Goal: Information Seeking & Learning: Compare options

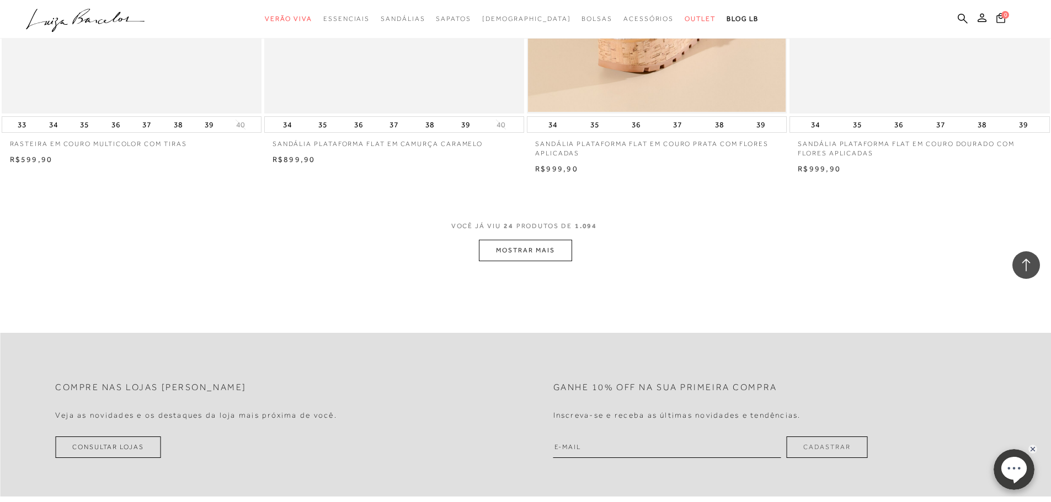
scroll to position [2702, 0]
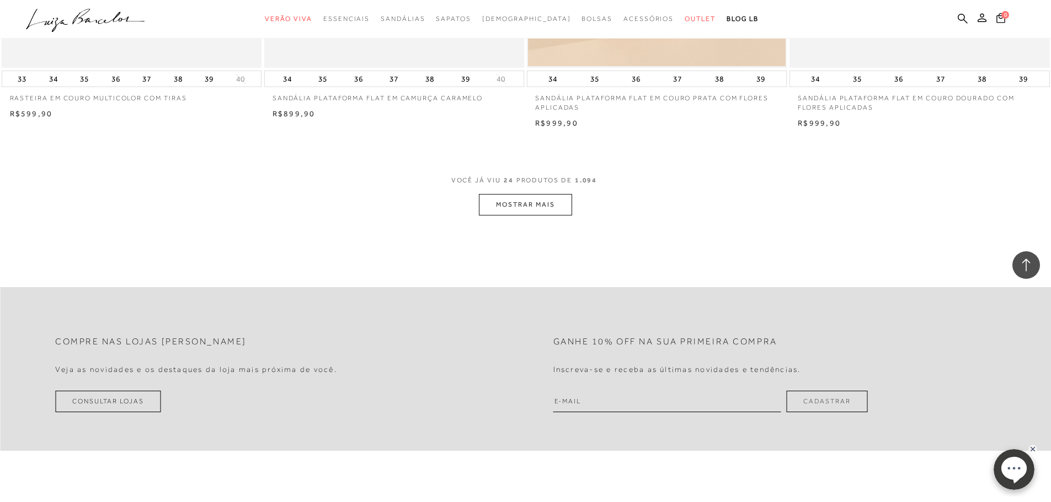
click at [528, 209] on button "MOSTRAR MAIS" at bounding box center [525, 205] width 93 height 22
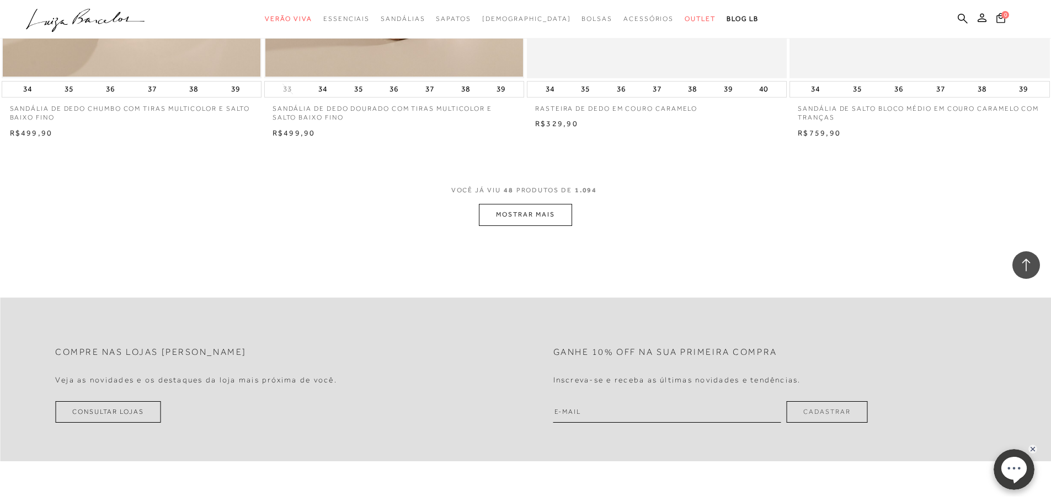
scroll to position [5460, 0]
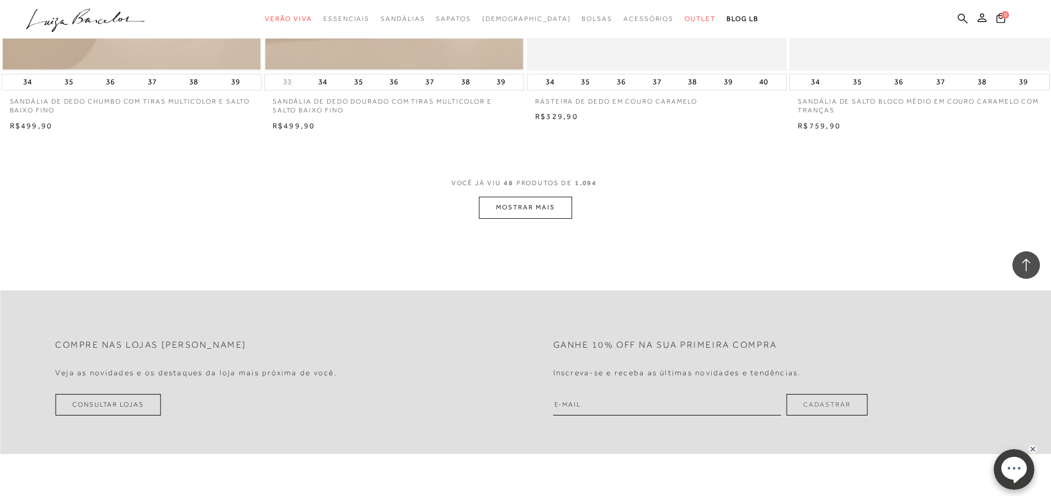
click at [507, 216] on button "MOSTRAR MAIS" at bounding box center [525, 208] width 93 height 22
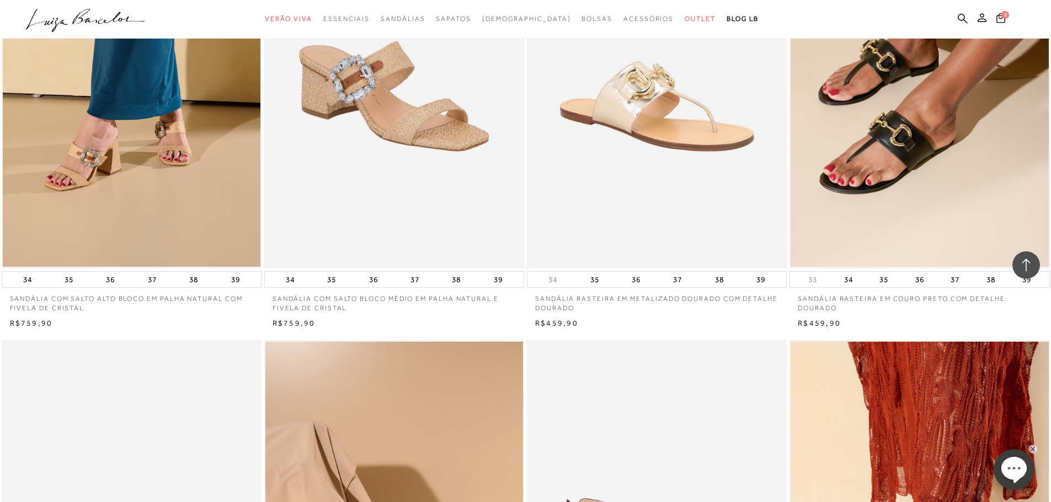
scroll to position [6673, 0]
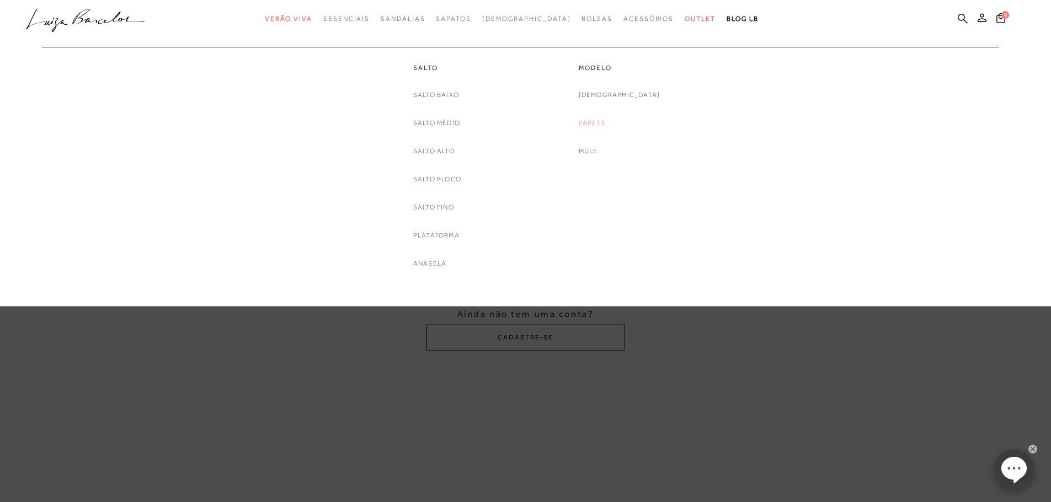
click at [606, 126] on link "Papete" at bounding box center [592, 123] width 27 height 12
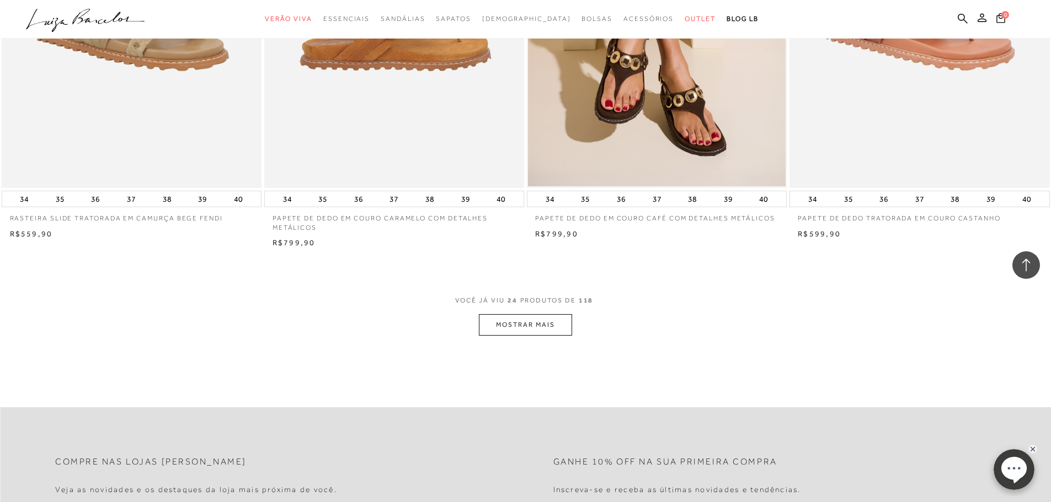
scroll to position [2592, 0]
click at [529, 327] on button "MOSTRAR MAIS" at bounding box center [525, 325] width 93 height 22
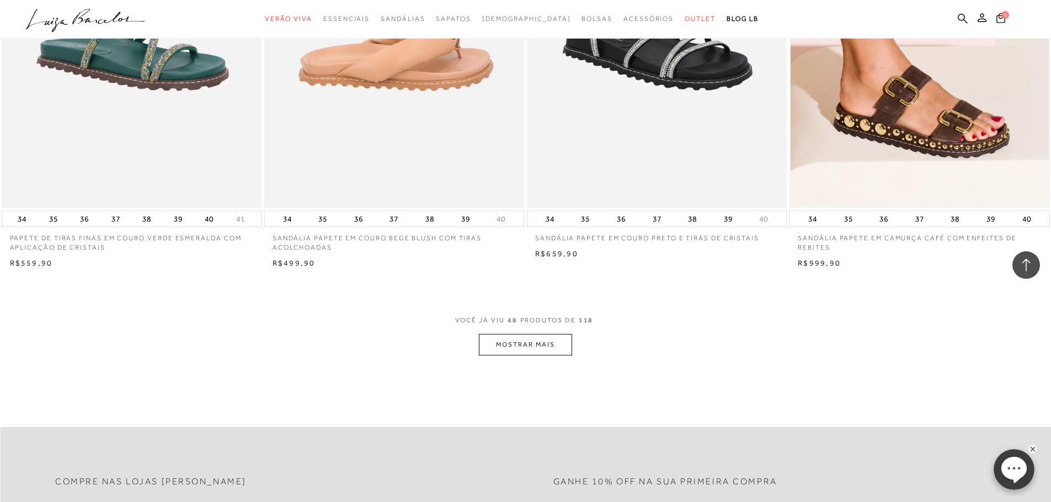
scroll to position [5515, 0]
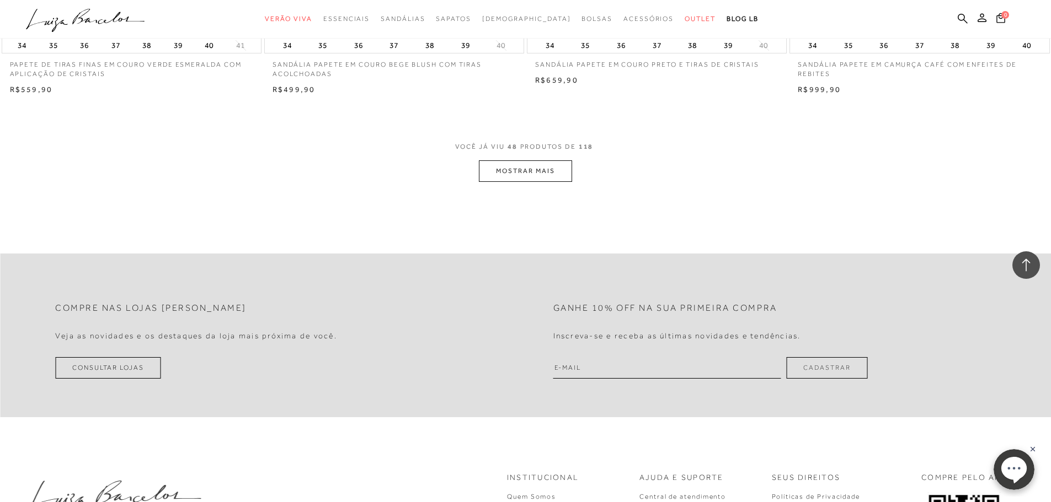
click at [543, 178] on button "MOSTRAR MAIS" at bounding box center [525, 171] width 93 height 22
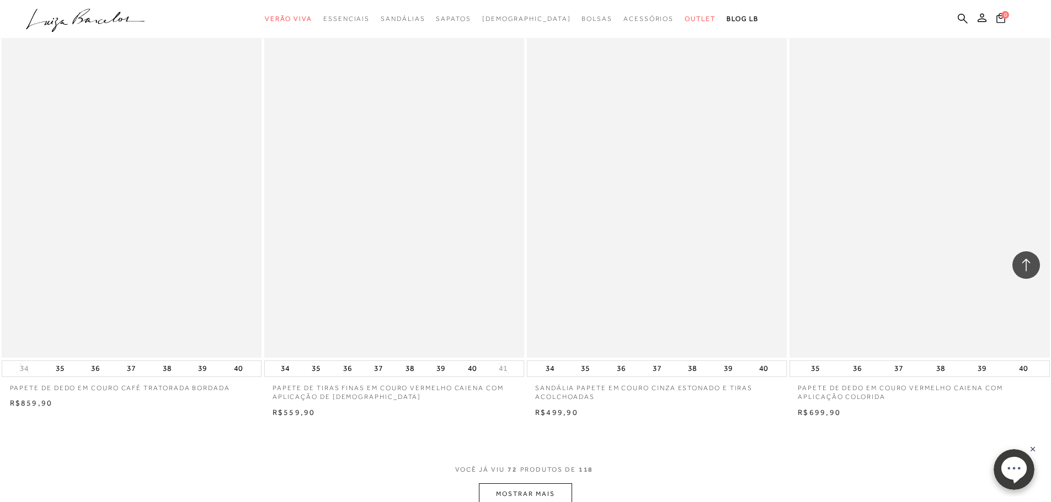
scroll to position [7997, 0]
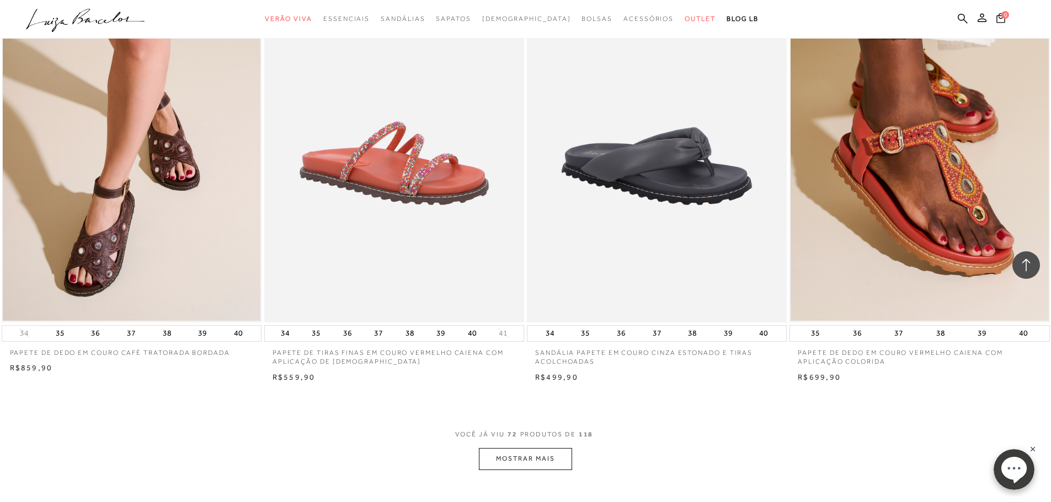
click at [528, 456] on button "MOSTRAR MAIS" at bounding box center [525, 459] width 93 height 22
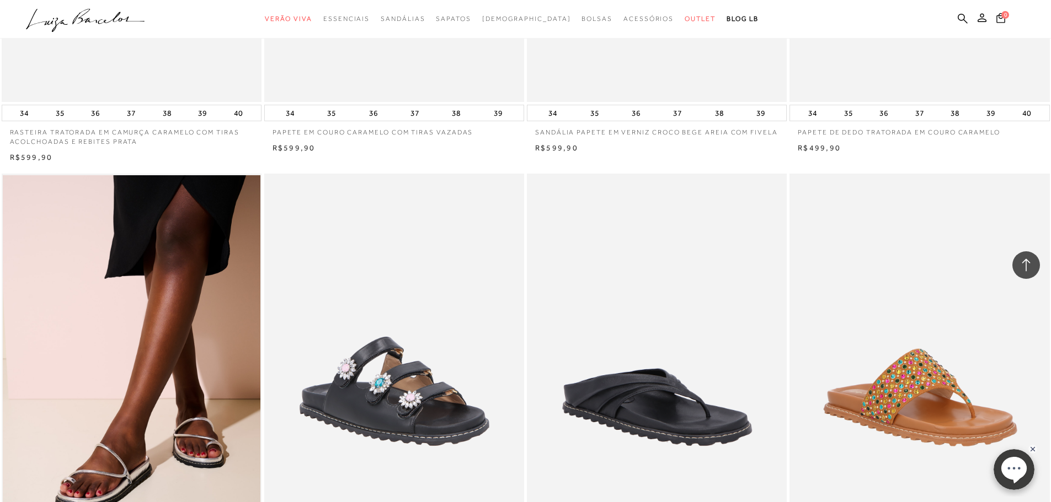
scroll to position [10369, 0]
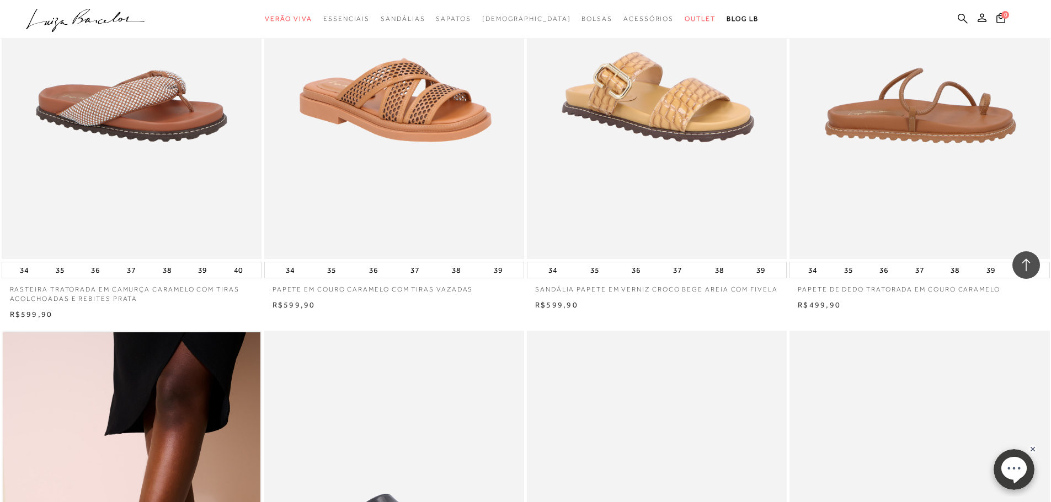
click at [933, 131] on img at bounding box center [919, 64] width 259 height 390
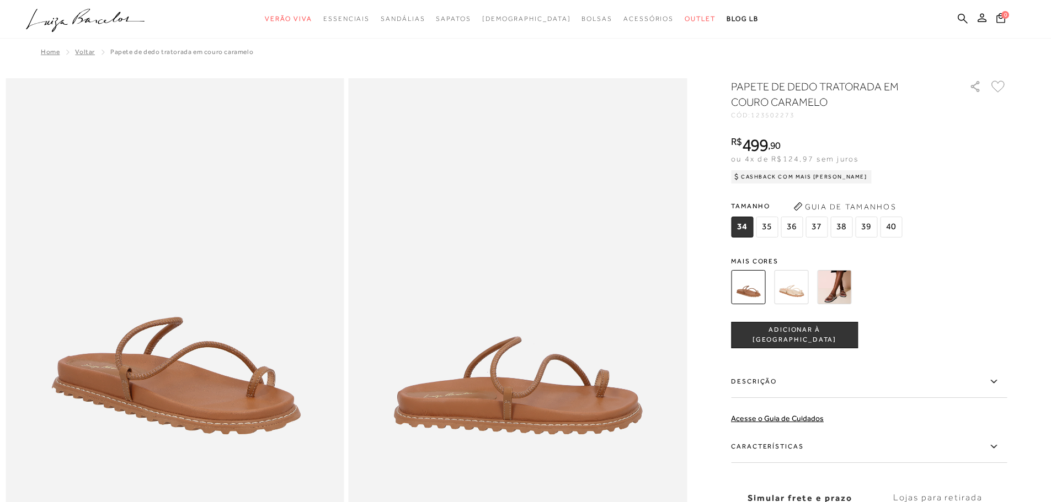
click at [795, 287] on img at bounding box center [791, 287] width 34 height 34
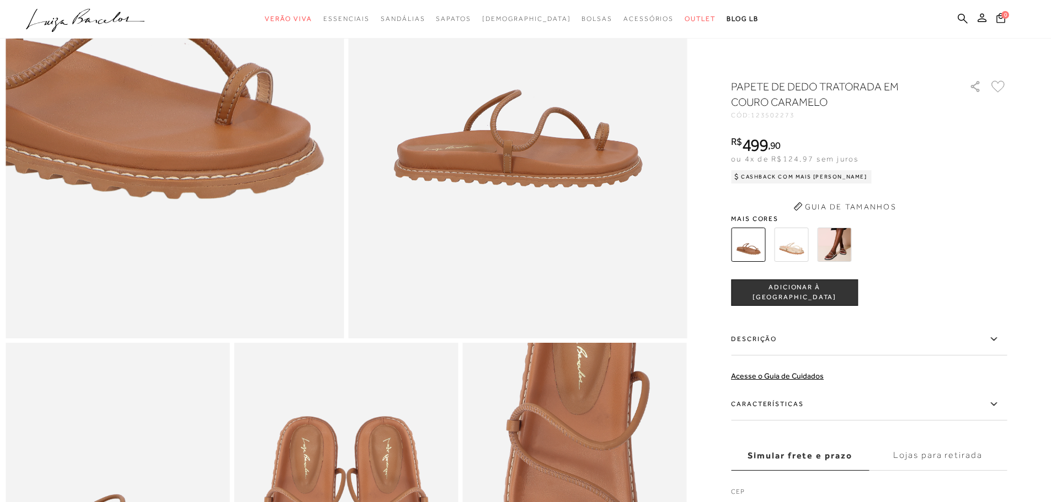
scroll to position [276, 0]
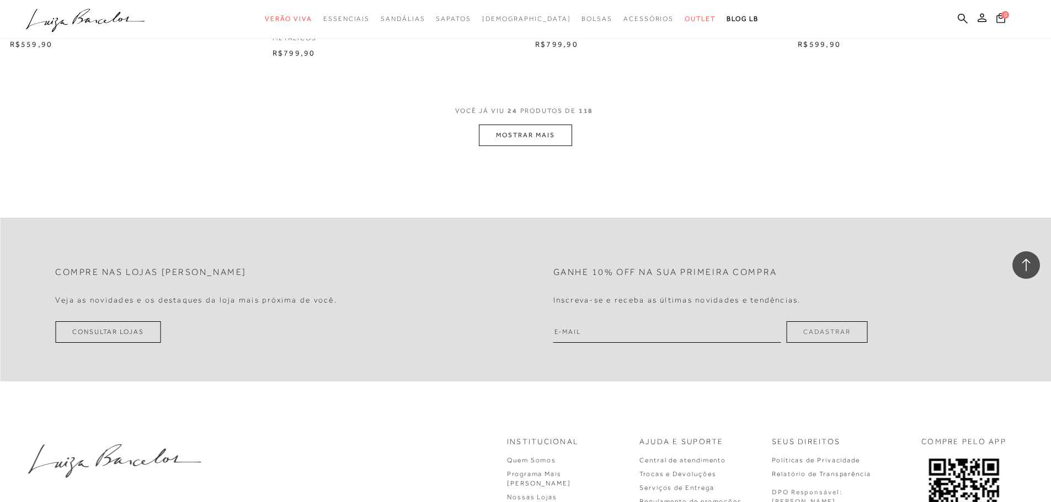
scroll to position [2576, 0]
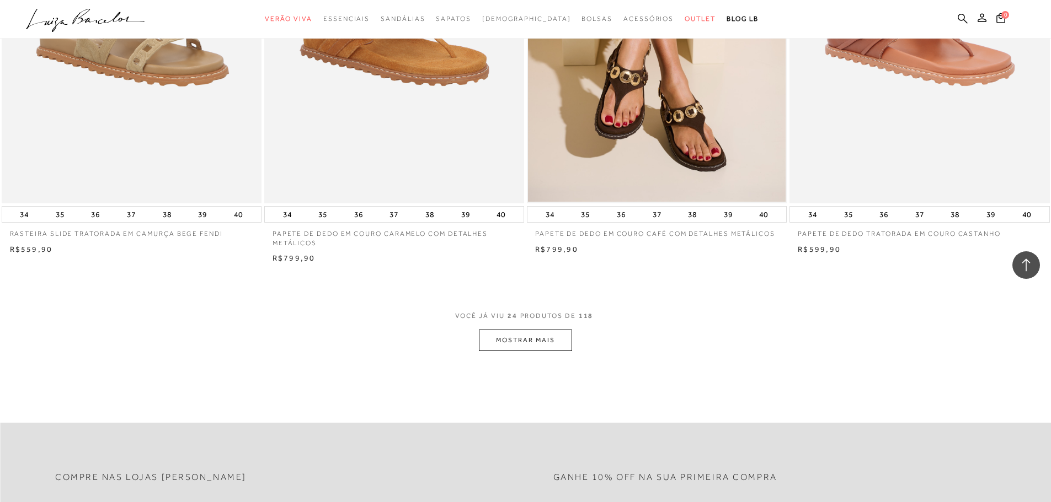
click at [549, 341] on button "MOSTRAR MAIS" at bounding box center [525, 341] width 93 height 22
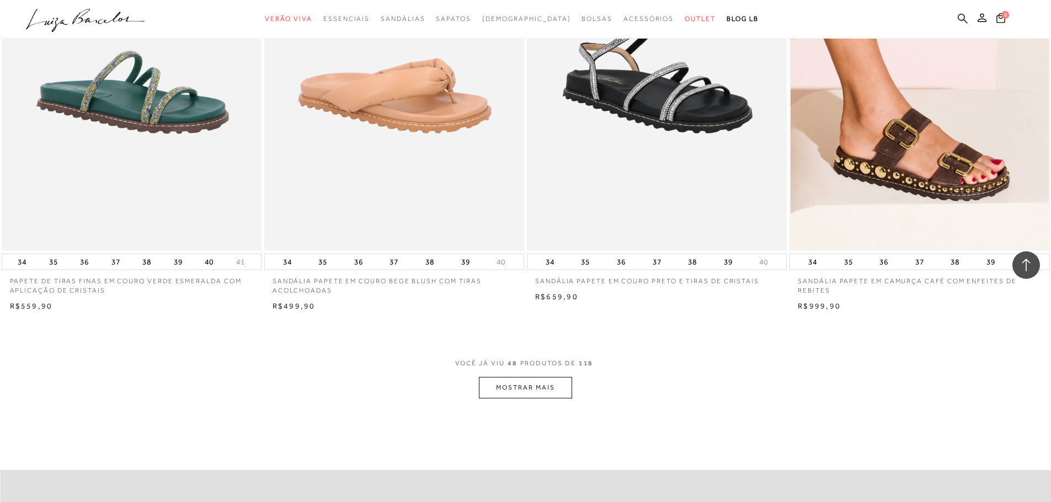
scroll to position [5334, 0]
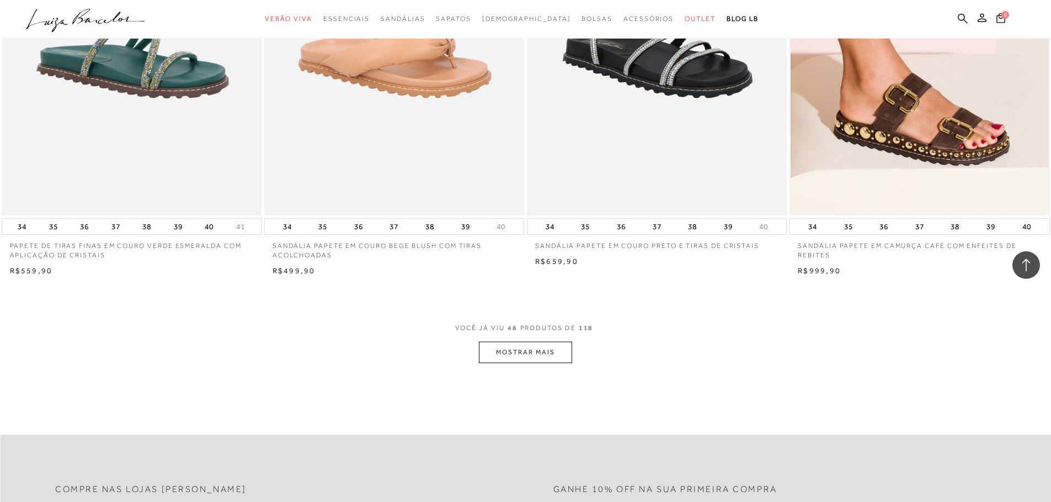
click at [502, 357] on button "MOSTRAR MAIS" at bounding box center [525, 353] width 93 height 22
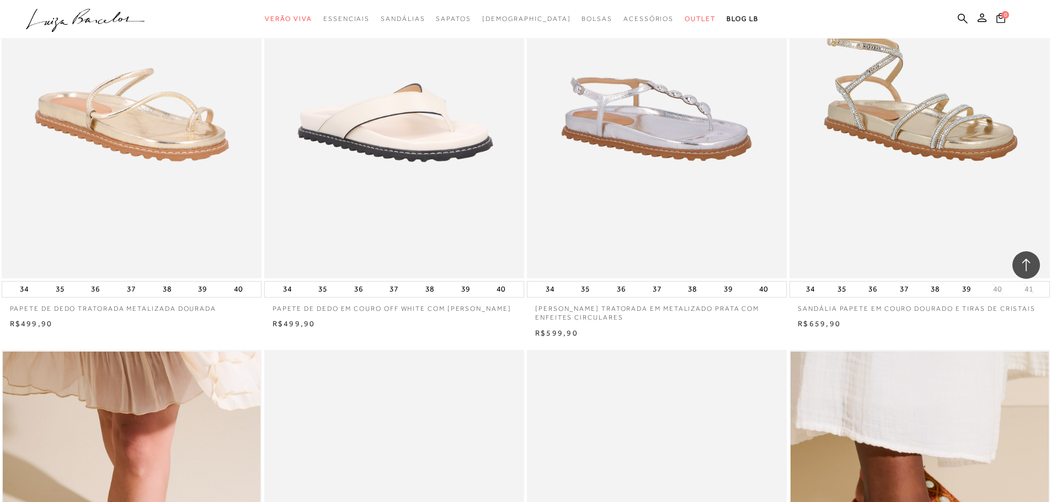
scroll to position [7595, 0]
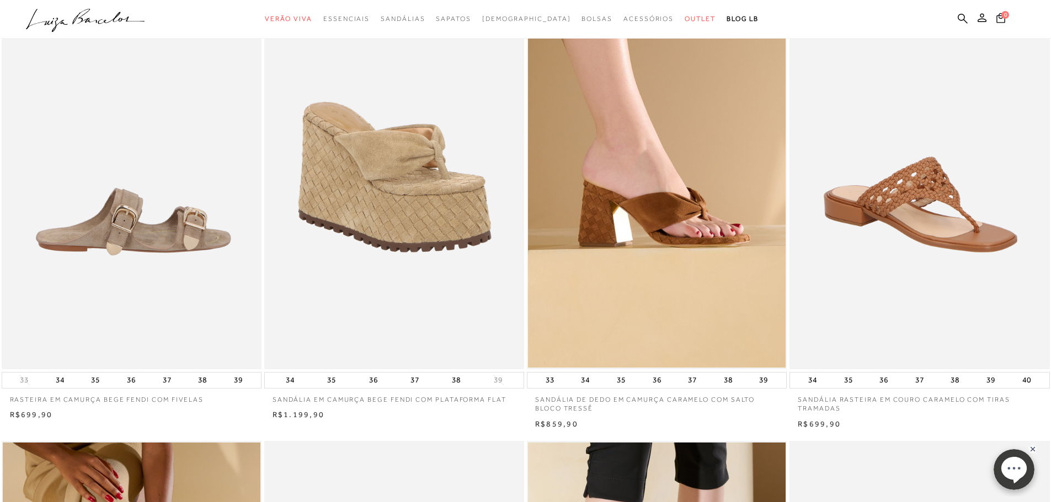
scroll to position [110, 0]
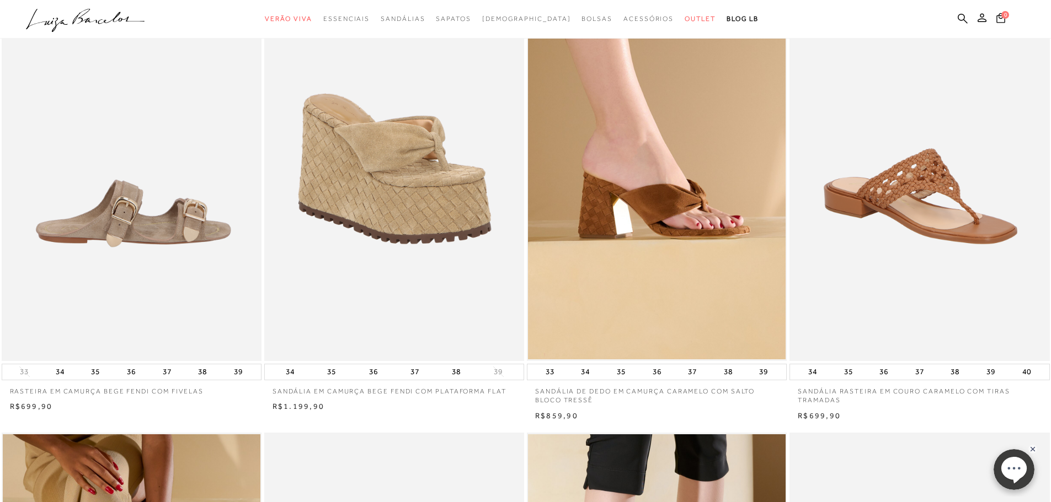
click at [171, 229] on img at bounding box center [132, 166] width 259 height 390
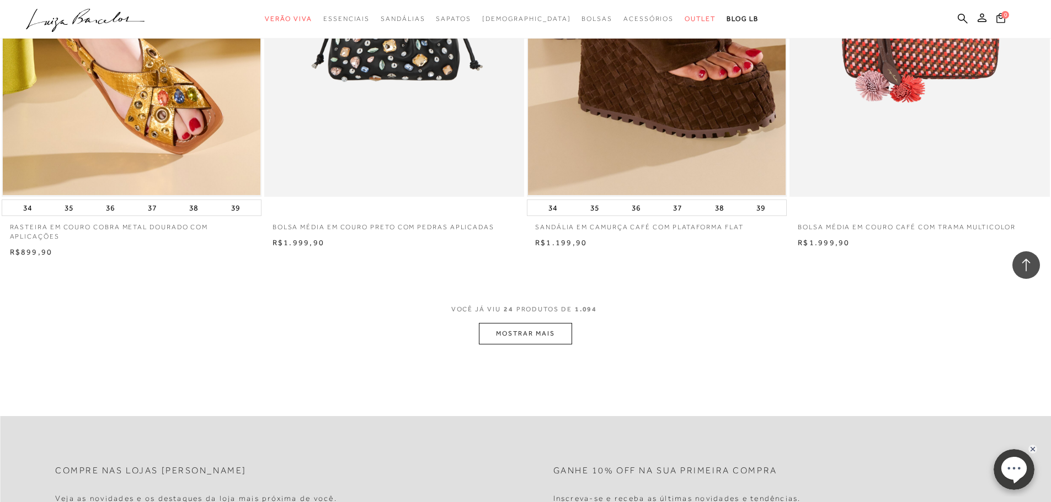
scroll to position [2702, 0]
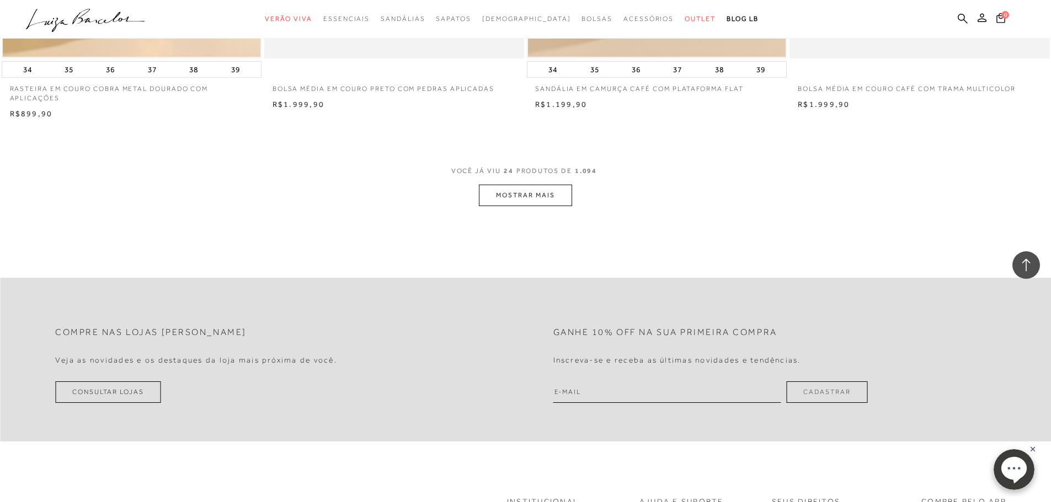
click at [553, 202] on button "MOSTRAR MAIS" at bounding box center [525, 196] width 93 height 22
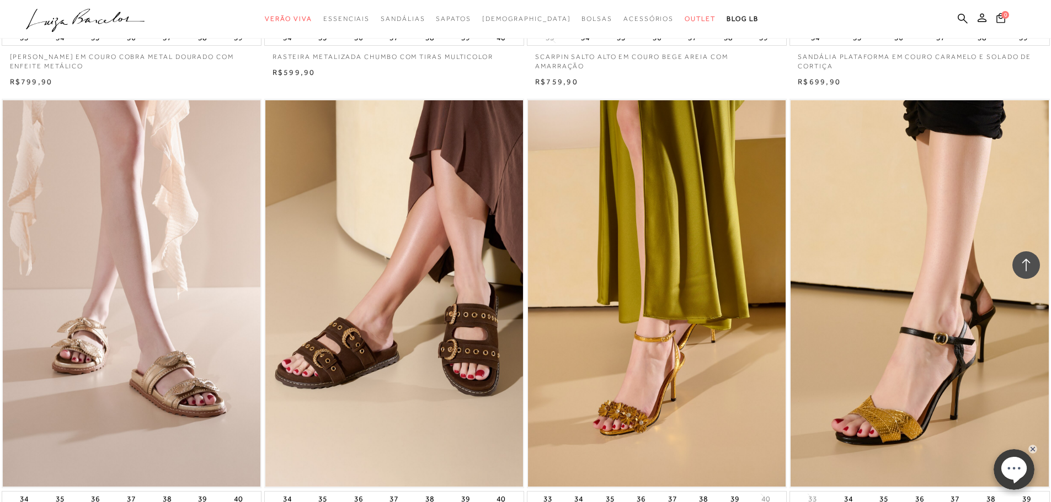
scroll to position [4136, 0]
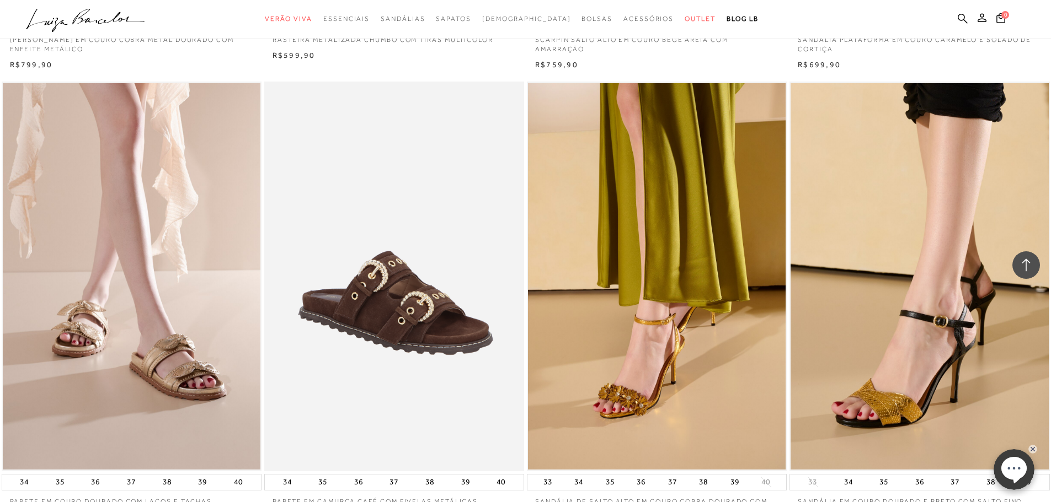
click at [415, 312] on img at bounding box center [394, 277] width 259 height 390
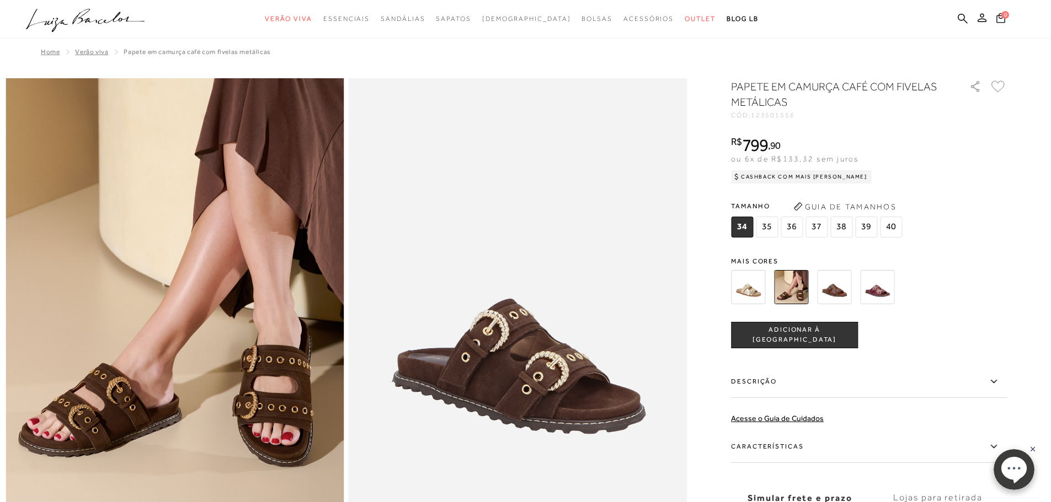
click at [750, 293] on img at bounding box center [748, 287] width 34 height 34
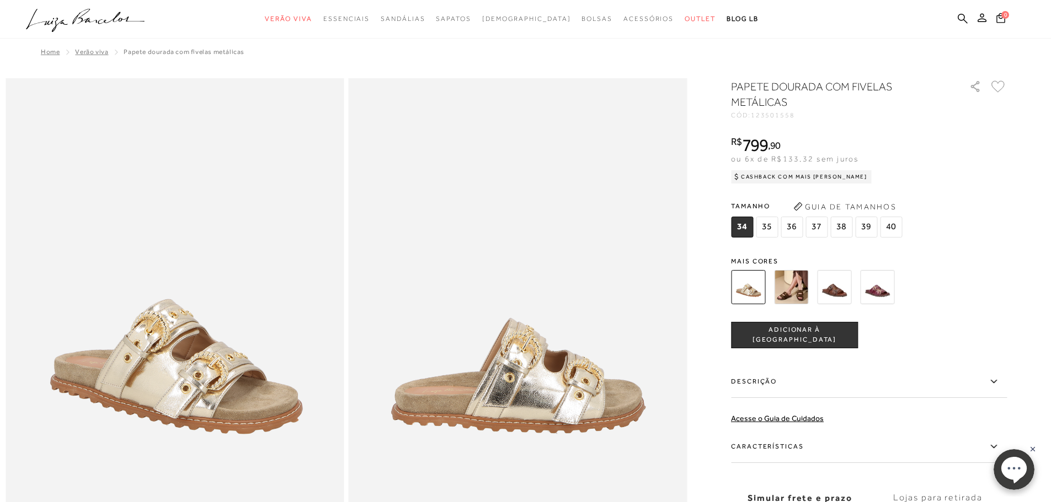
click at [793, 293] on img at bounding box center [791, 287] width 34 height 34
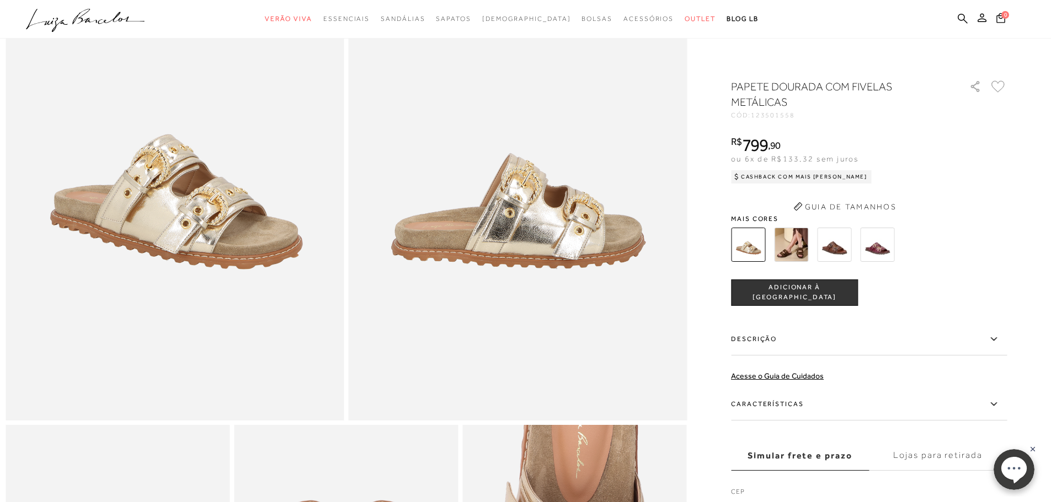
scroll to position [276, 0]
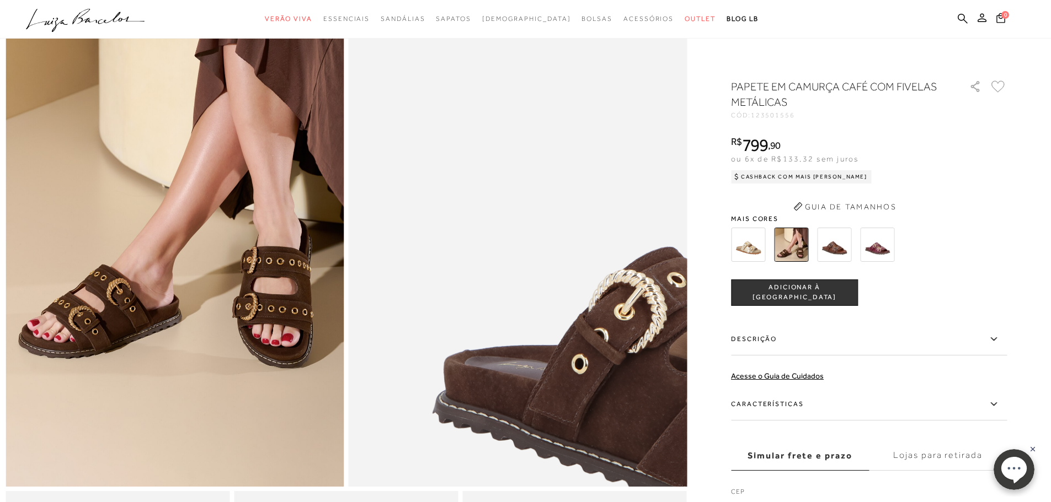
scroll to position [276, 0]
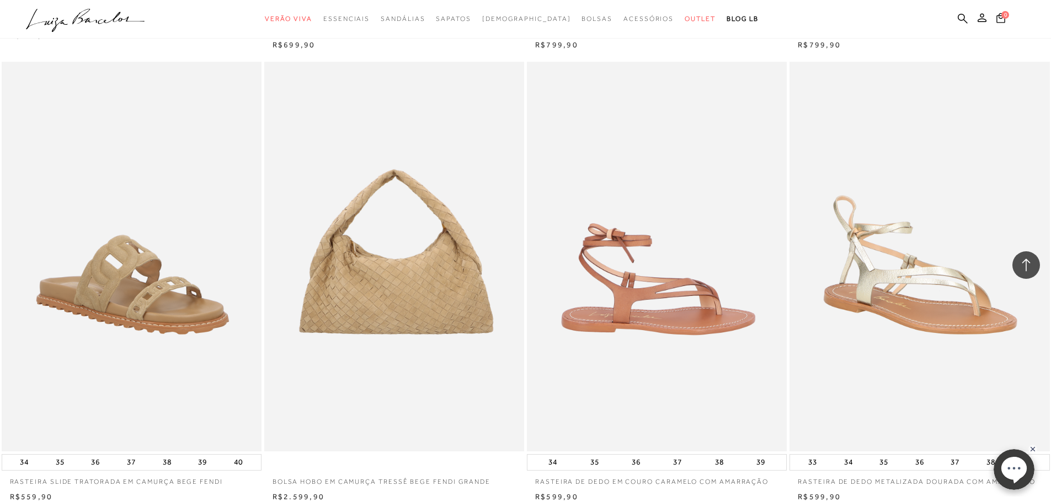
scroll to position [5184, 0]
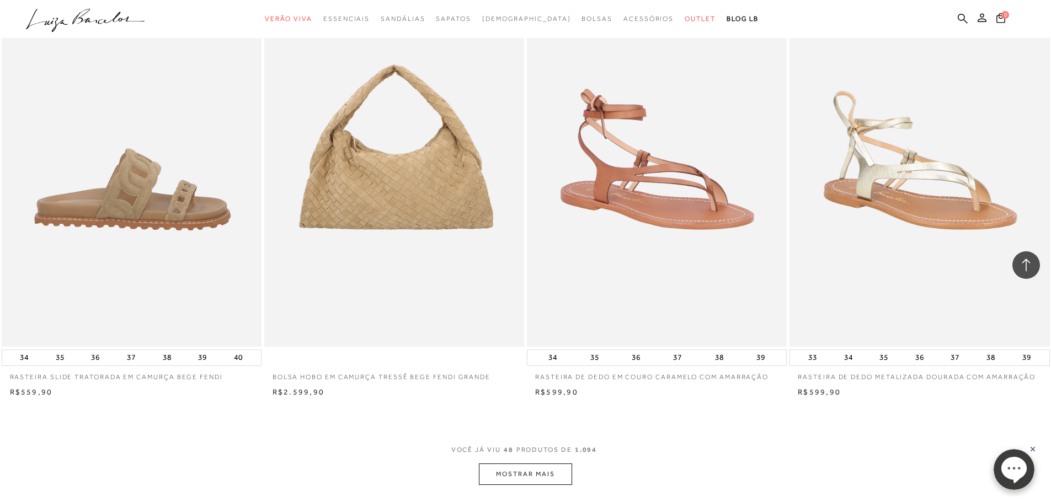
click at [160, 224] on img at bounding box center [132, 152] width 259 height 390
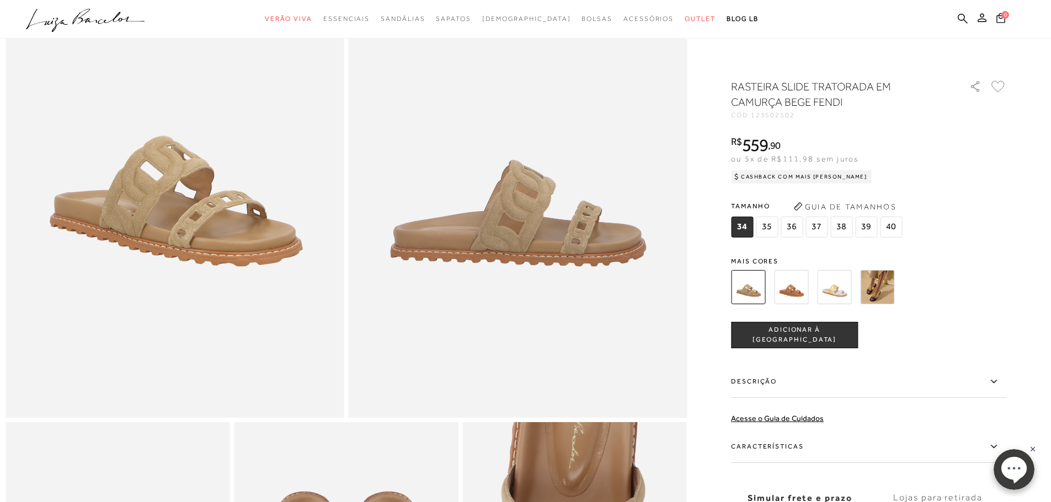
scroll to position [165, 0]
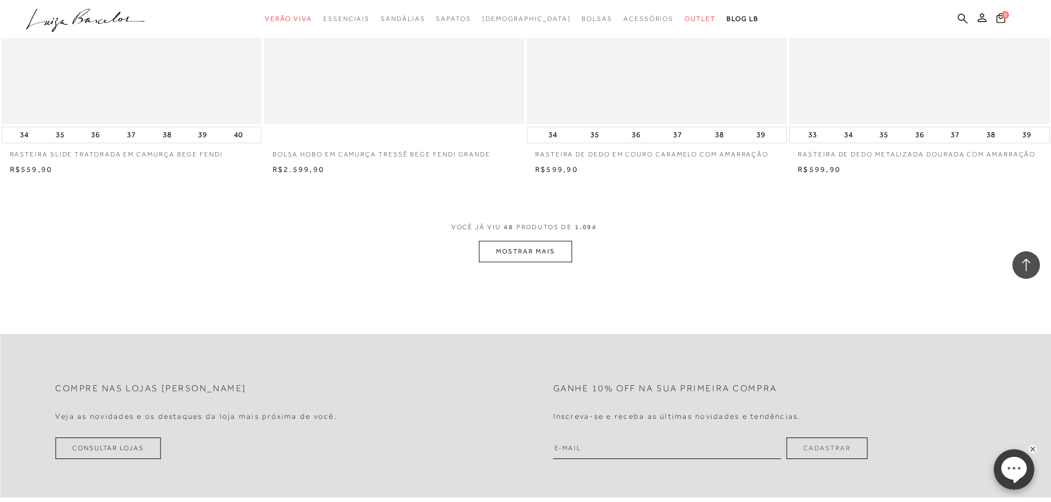
scroll to position [5460, 0]
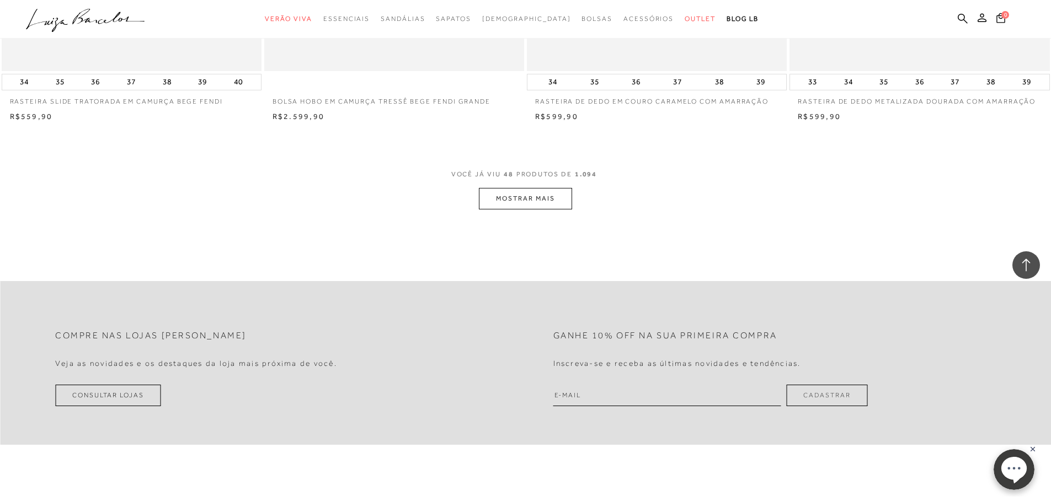
click at [570, 206] on button "MOSTRAR MAIS" at bounding box center [525, 199] width 93 height 22
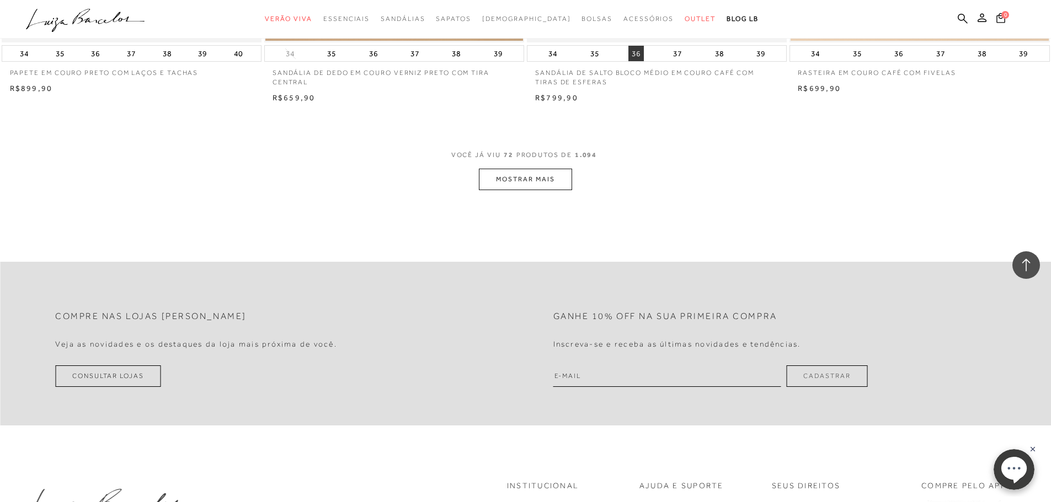
scroll to position [8097, 0]
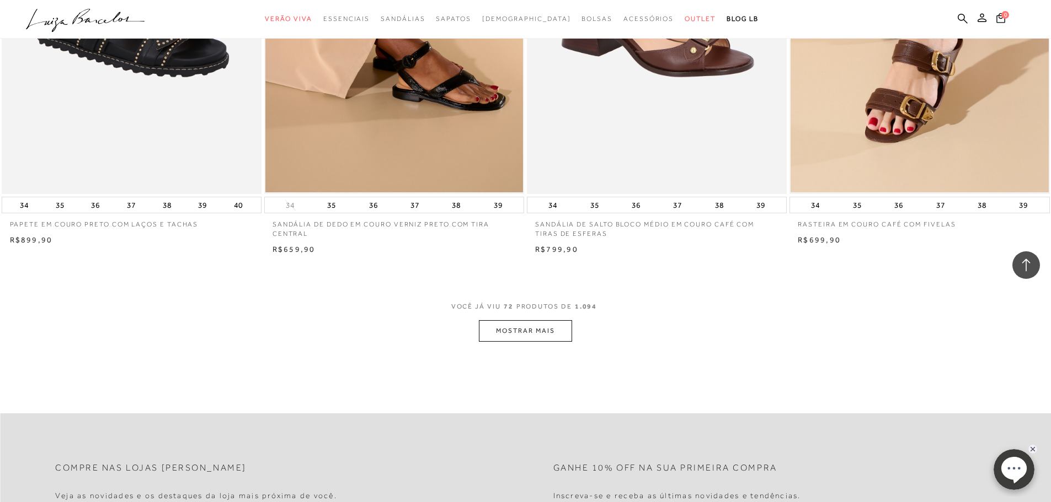
click at [539, 338] on button "MOSTRAR MAIS" at bounding box center [525, 331] width 93 height 22
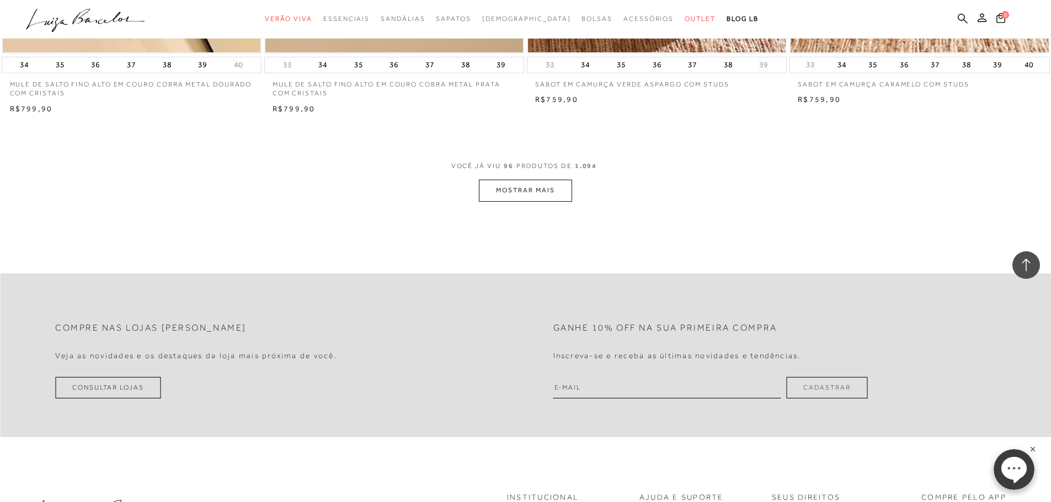
scroll to position [11076, 0]
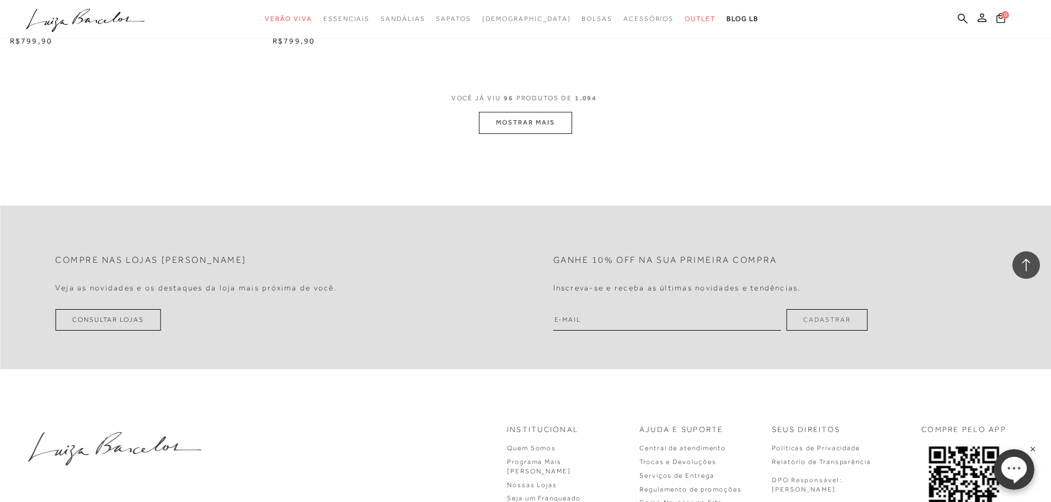
click at [541, 133] on button "MOSTRAR MAIS" at bounding box center [525, 123] width 93 height 22
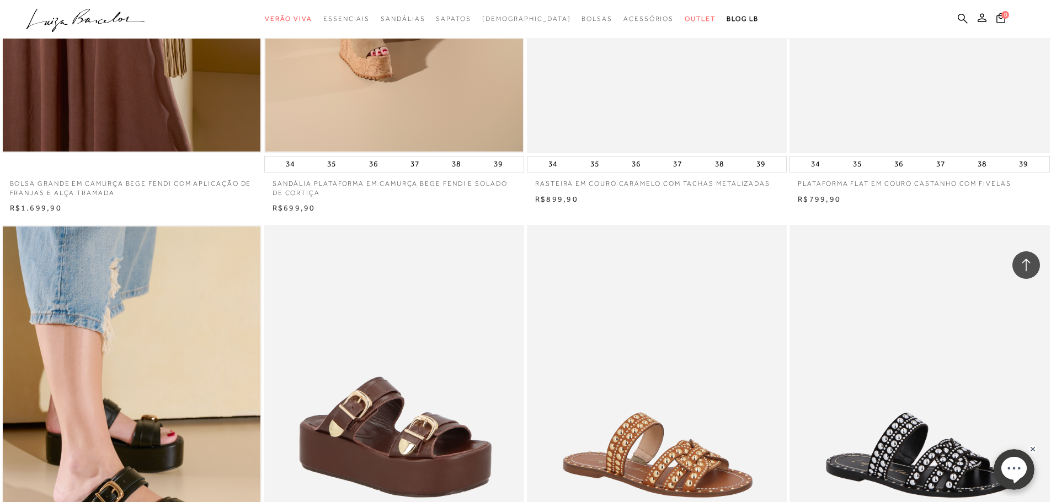
scroll to position [12179, 0]
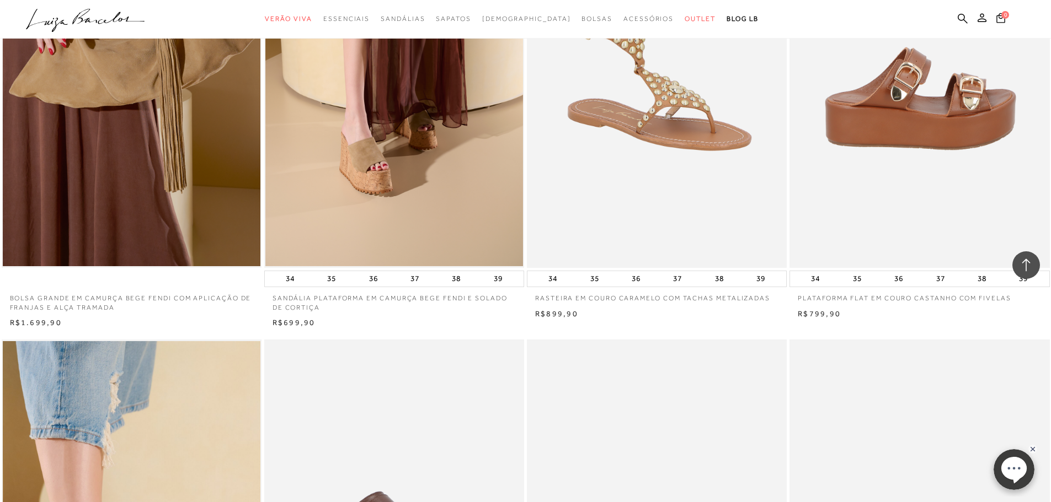
click at [908, 131] on img at bounding box center [919, 73] width 259 height 390
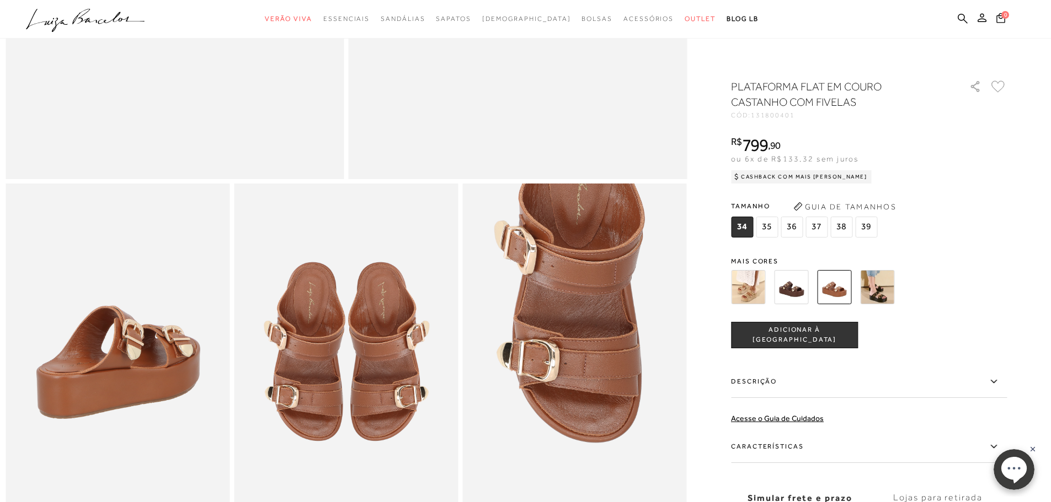
scroll to position [441, 0]
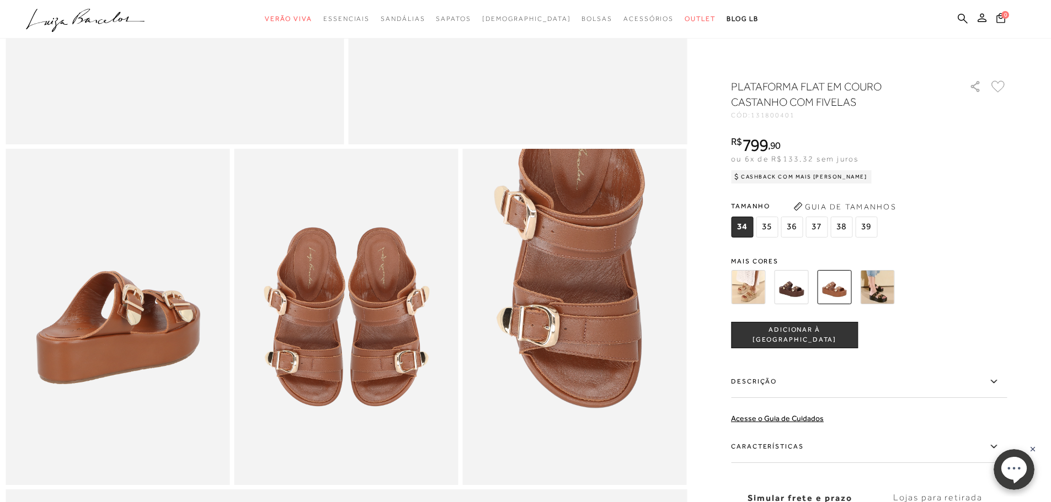
click at [998, 441] on icon at bounding box center [993, 447] width 13 height 14
click at [0, 0] on input "Características" at bounding box center [0, 0] width 0 height 0
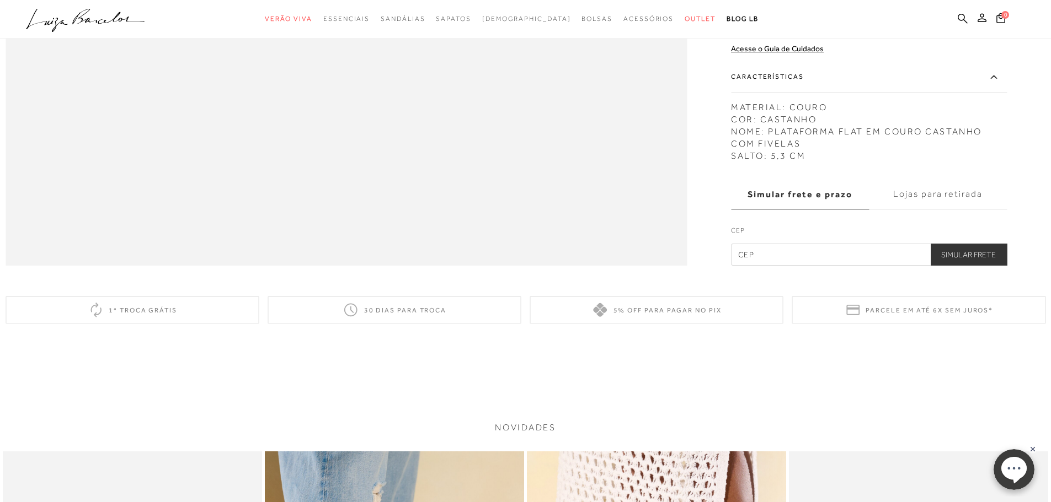
scroll to position [1667, 0]
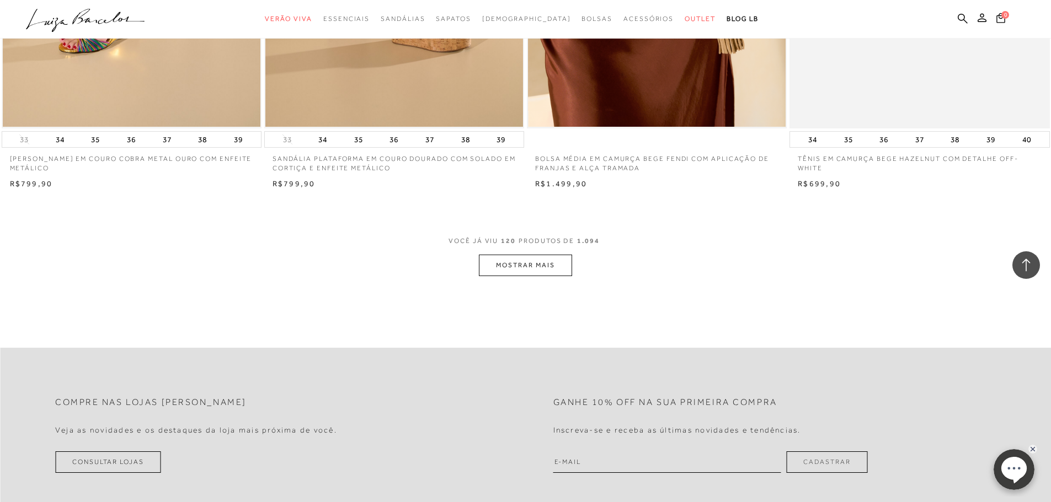
scroll to position [13723, 0]
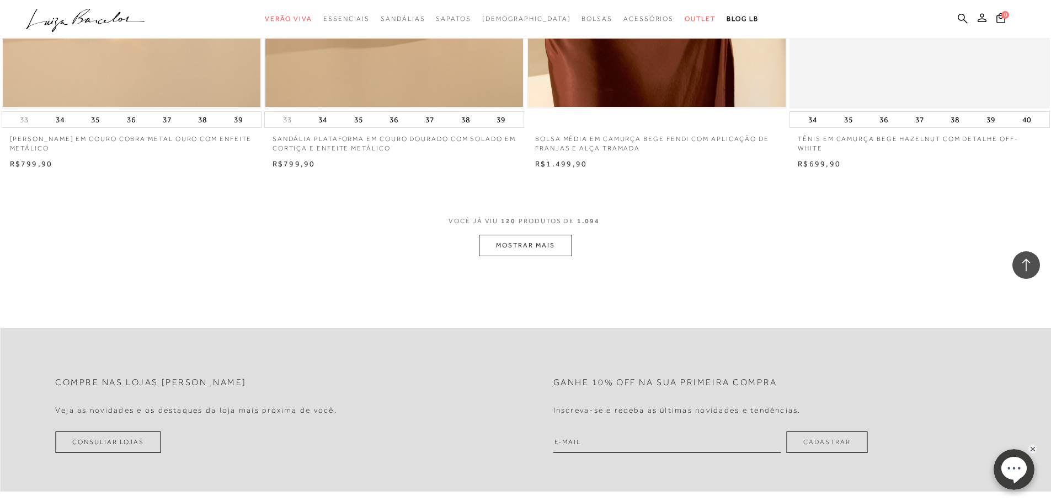
click at [505, 235] on span "VOCÊ JÁ VIU 120 PRODUTOS DE 1.094" at bounding box center [525, 225] width 154 height 20
click at [503, 248] on button "MOSTRAR MAIS" at bounding box center [525, 246] width 93 height 22
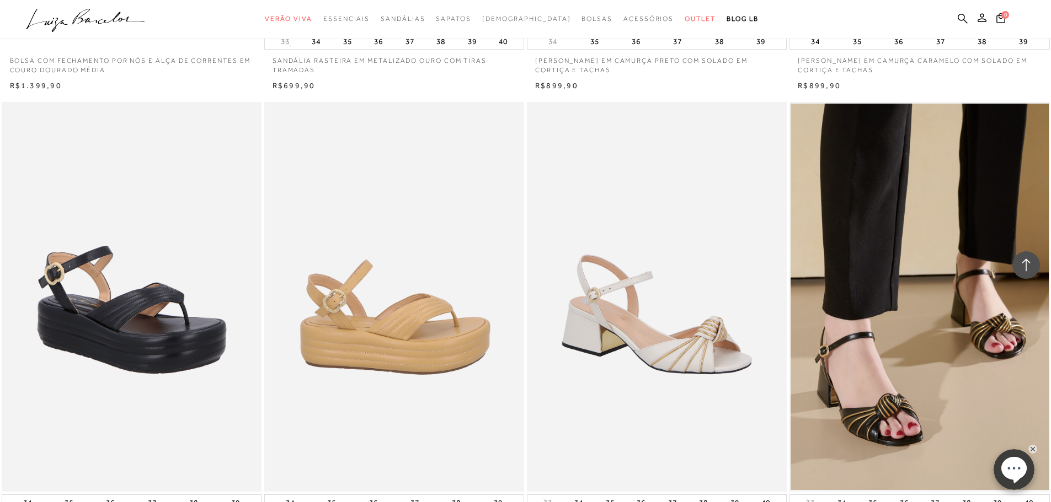
scroll to position [15653, 0]
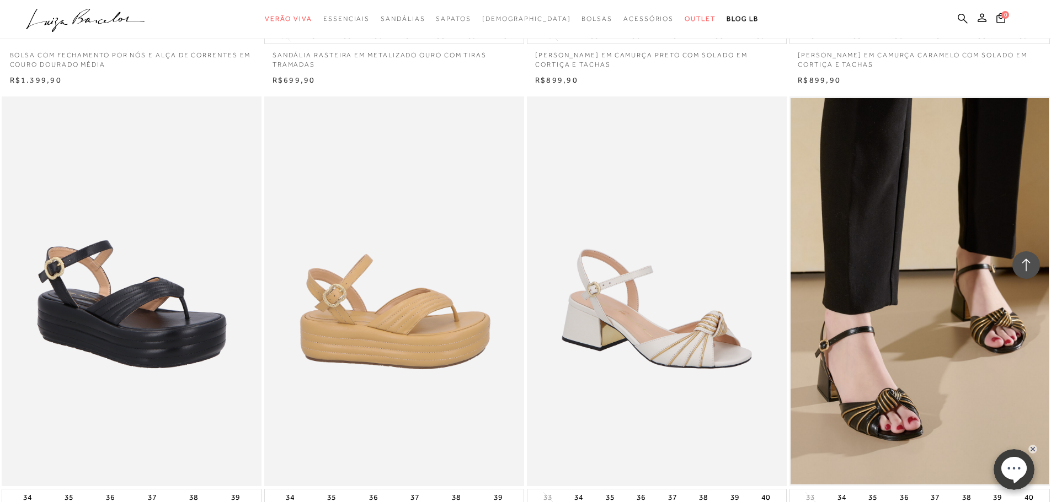
click at [422, 334] on img at bounding box center [394, 292] width 259 height 390
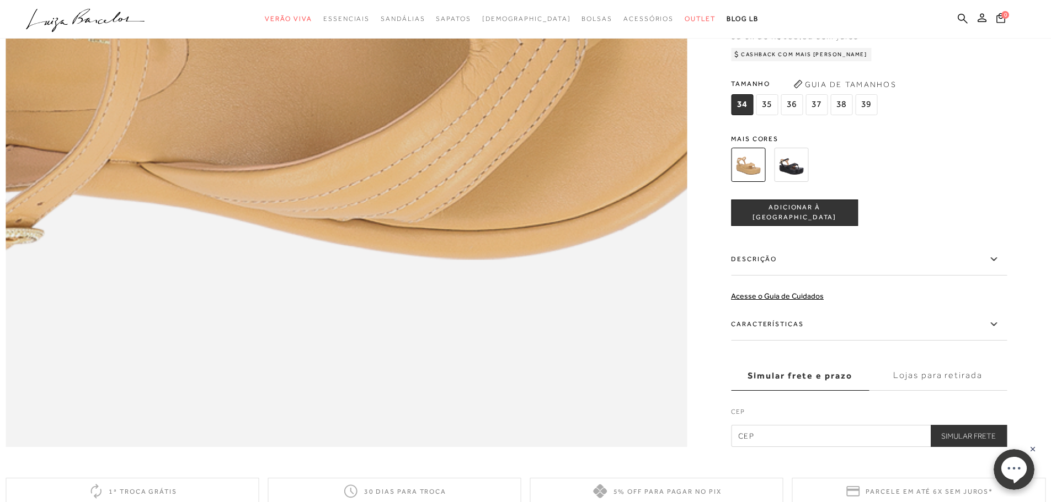
scroll to position [1544, 0]
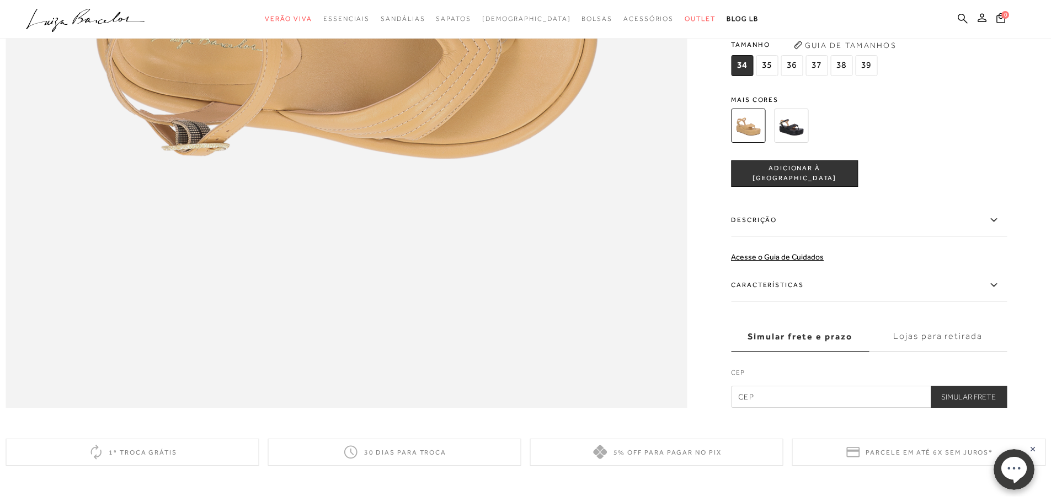
click at [940, 146] on div at bounding box center [855, 125] width 256 height 41
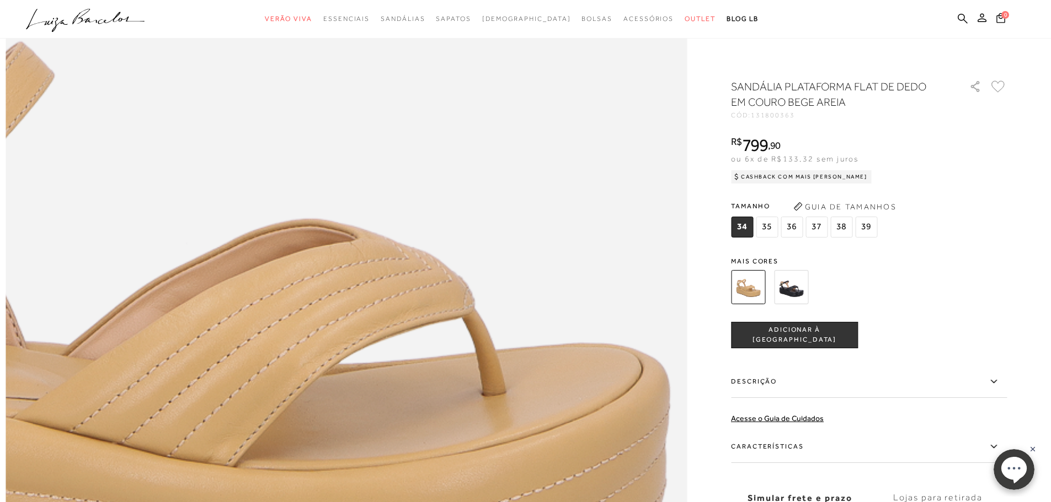
scroll to position [1158, 0]
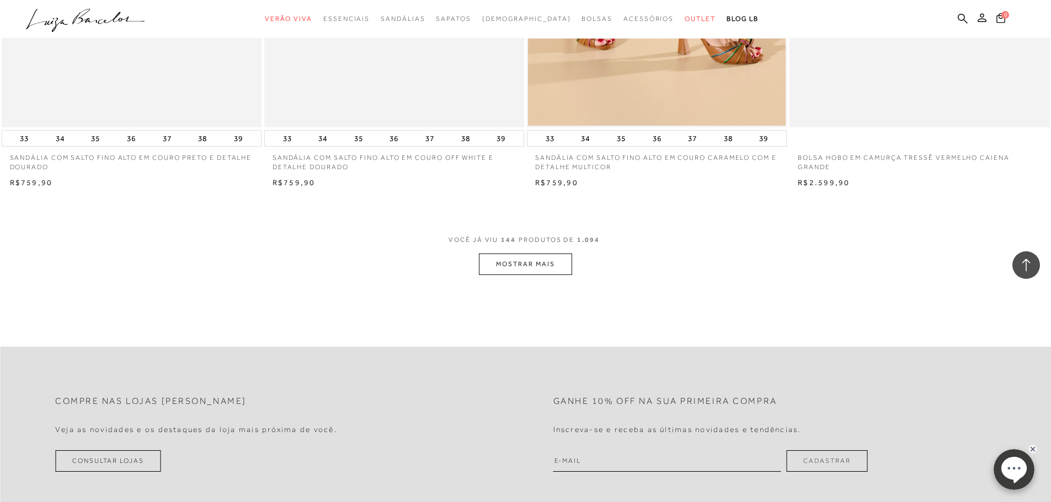
scroll to position [16481, 0]
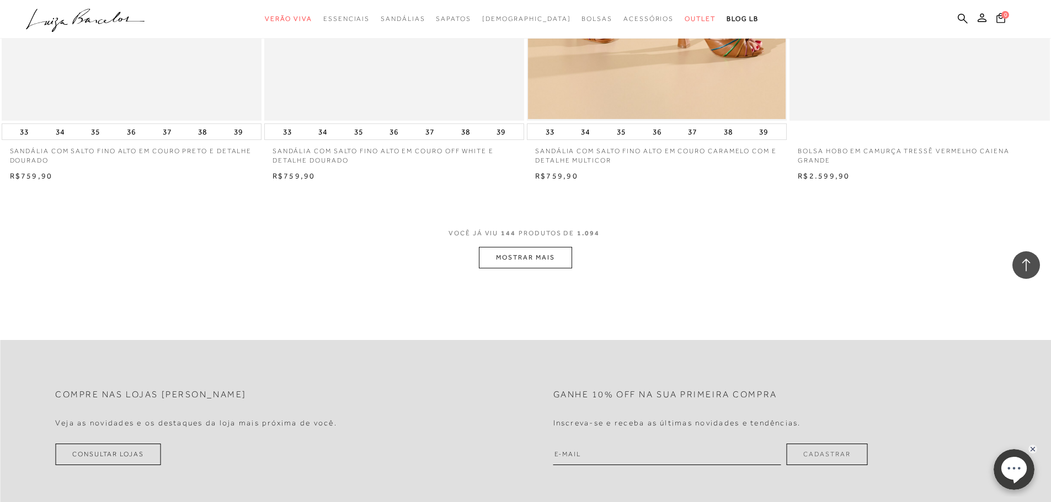
click at [555, 264] on button "MOSTRAR MAIS" at bounding box center [525, 258] width 93 height 22
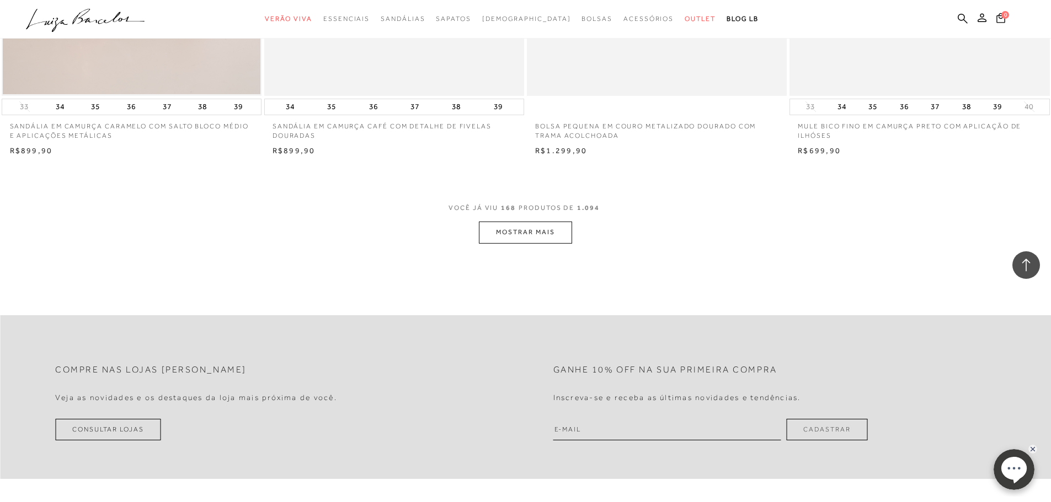
scroll to position [19293, 0]
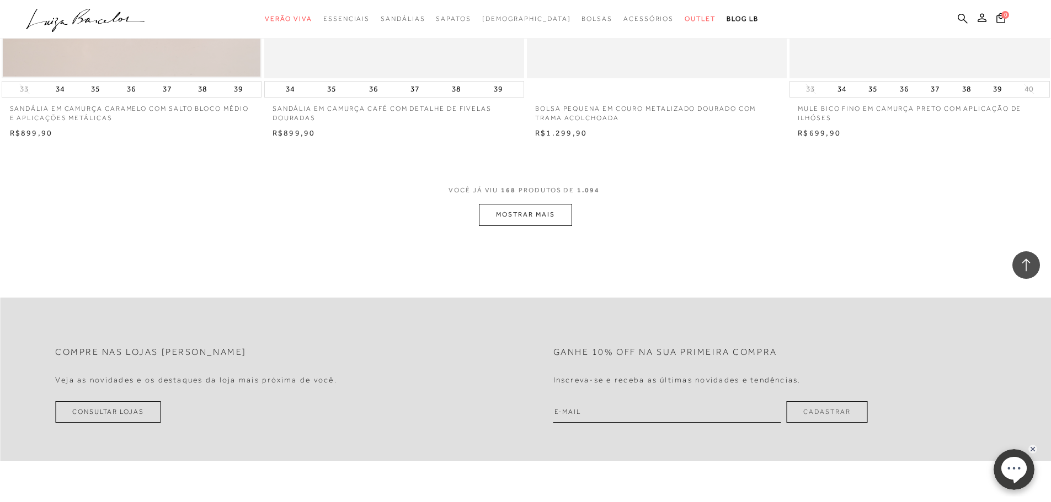
click at [542, 226] on button "MOSTRAR MAIS" at bounding box center [525, 215] width 93 height 22
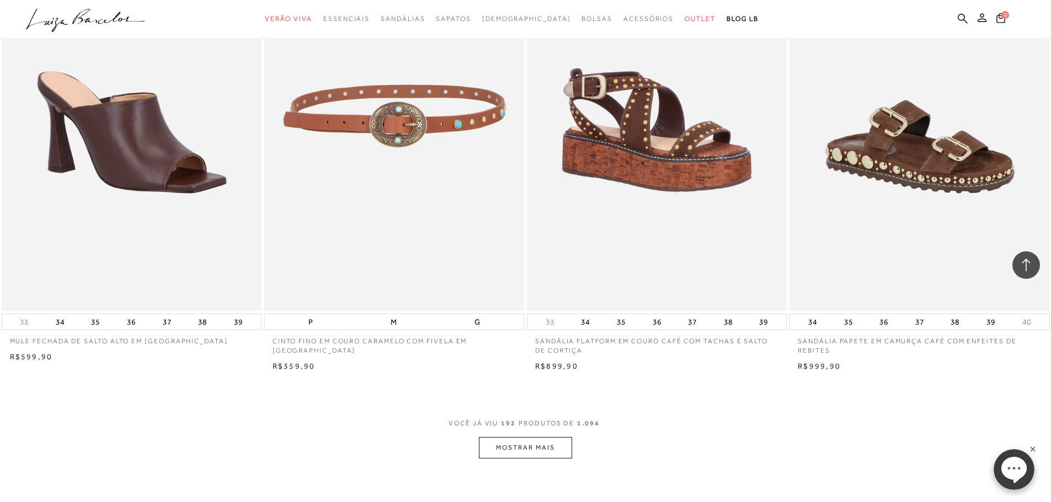
scroll to position [22106, 0]
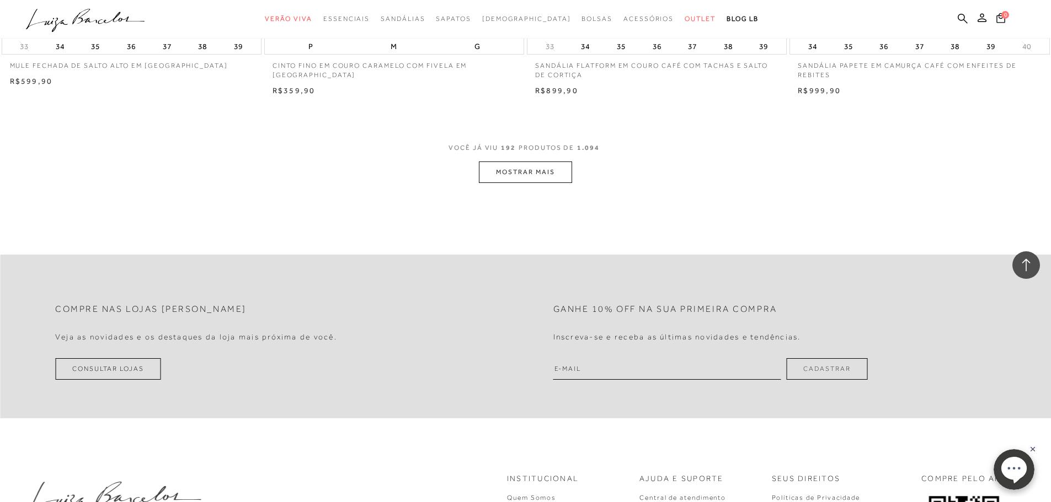
click at [539, 176] on button "MOSTRAR MAIS" at bounding box center [525, 173] width 93 height 22
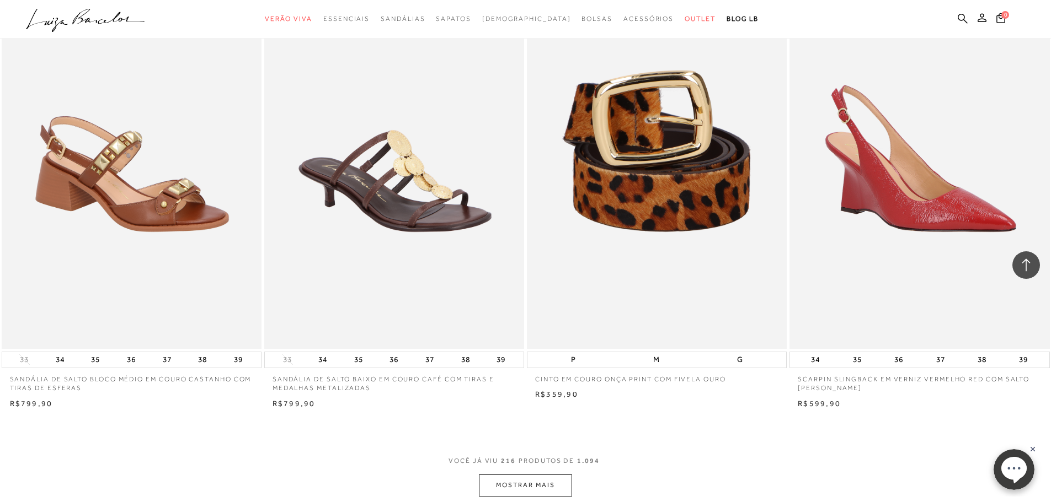
scroll to position [24705, 0]
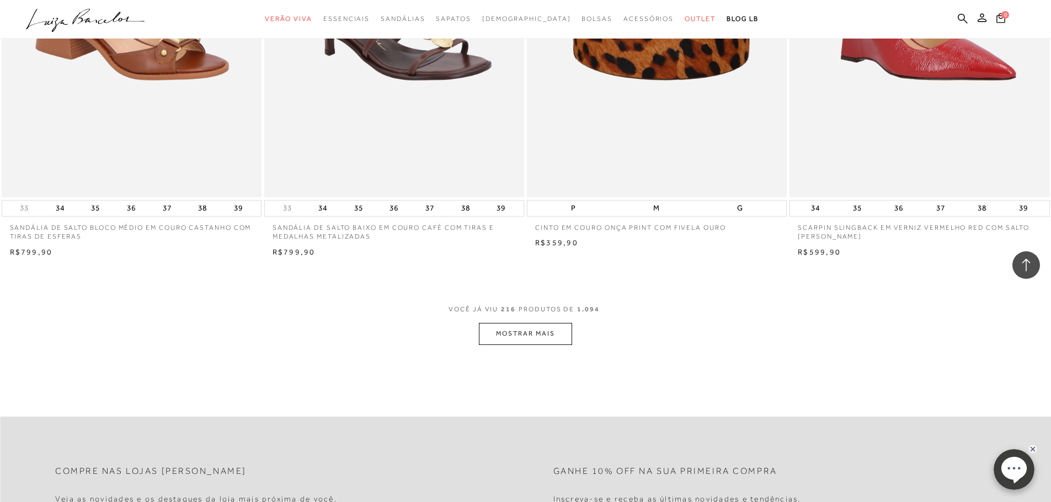
click at [524, 344] on button "MOSTRAR MAIS" at bounding box center [525, 334] width 93 height 22
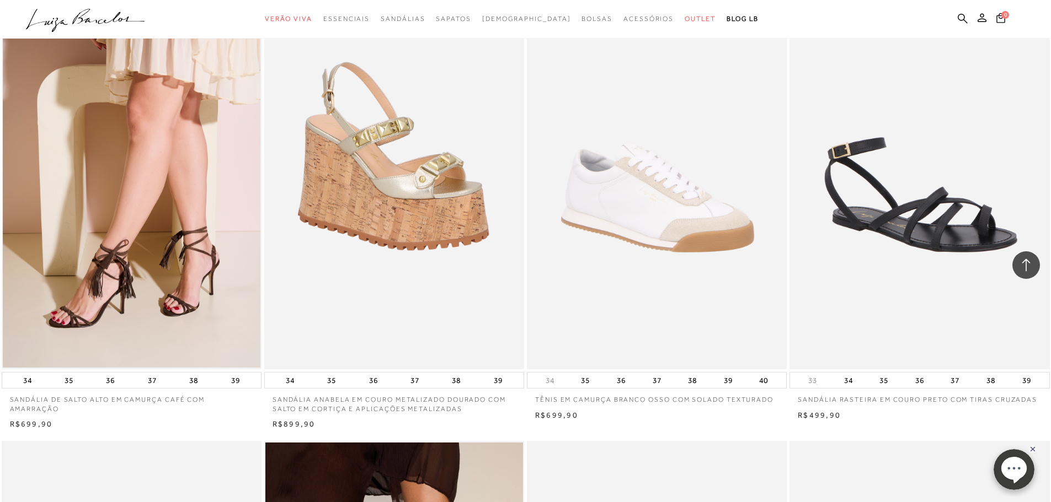
scroll to position [25918, 0]
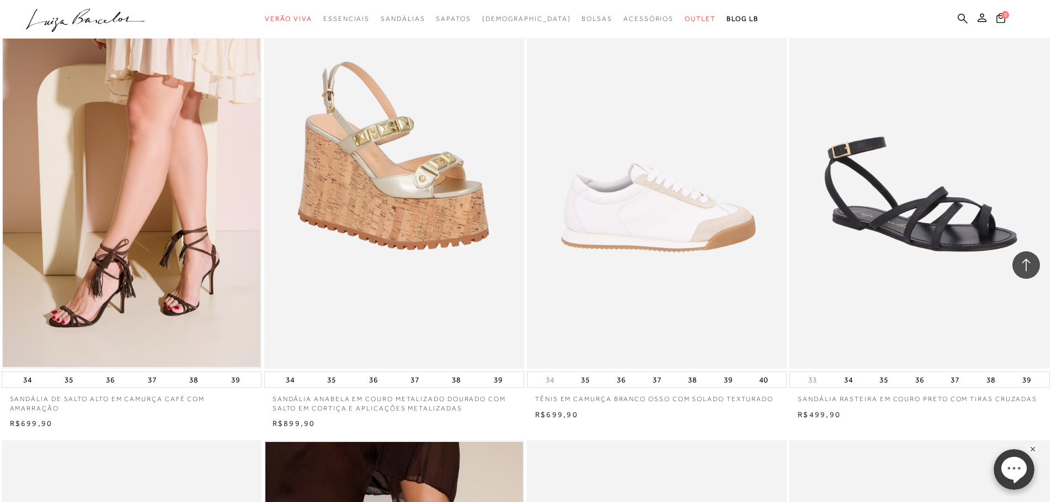
click at [716, 233] on img at bounding box center [657, 174] width 259 height 390
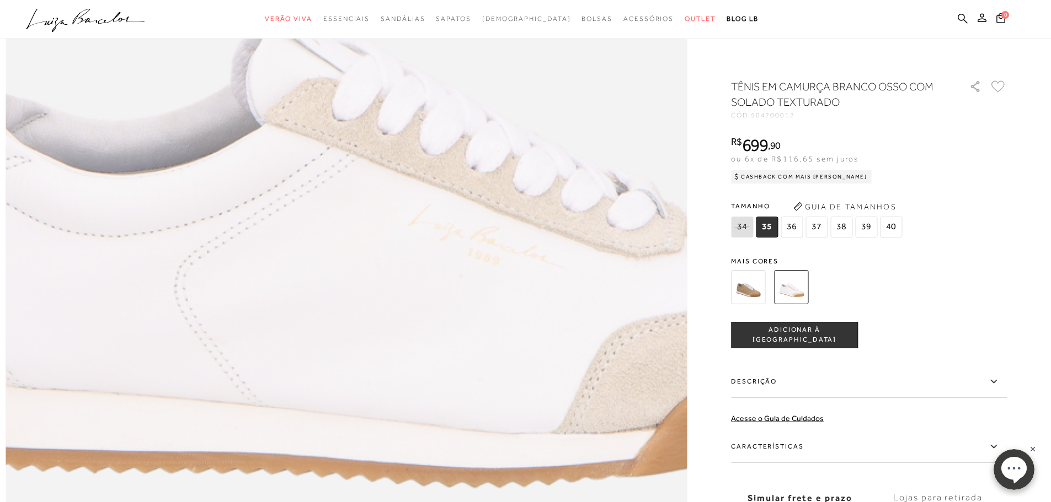
scroll to position [1103, 0]
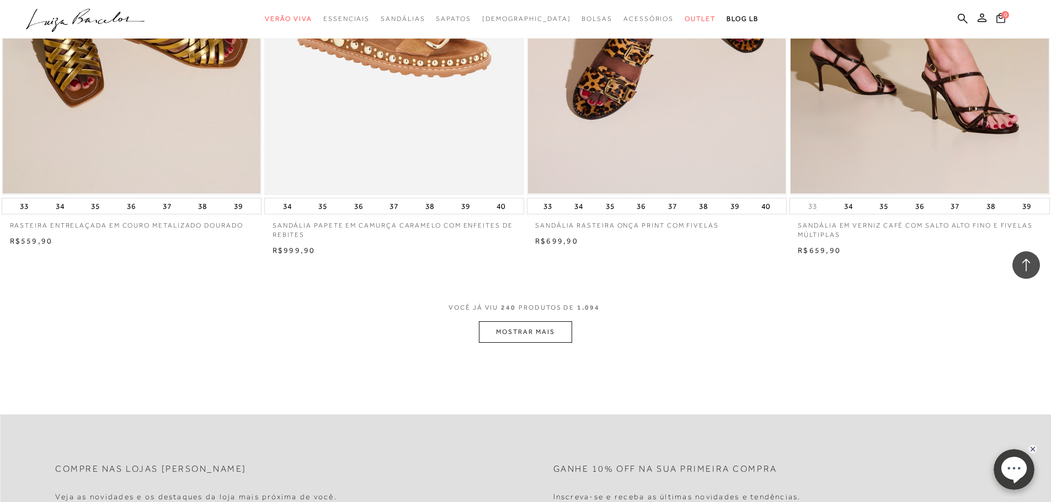
scroll to position [27628, 0]
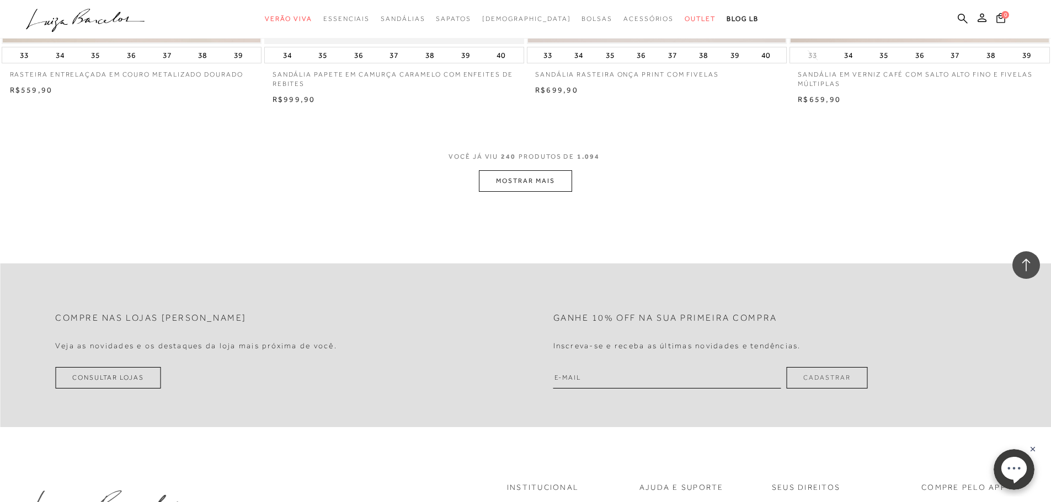
click at [549, 192] on button "MOSTRAR MAIS" at bounding box center [525, 181] width 93 height 22
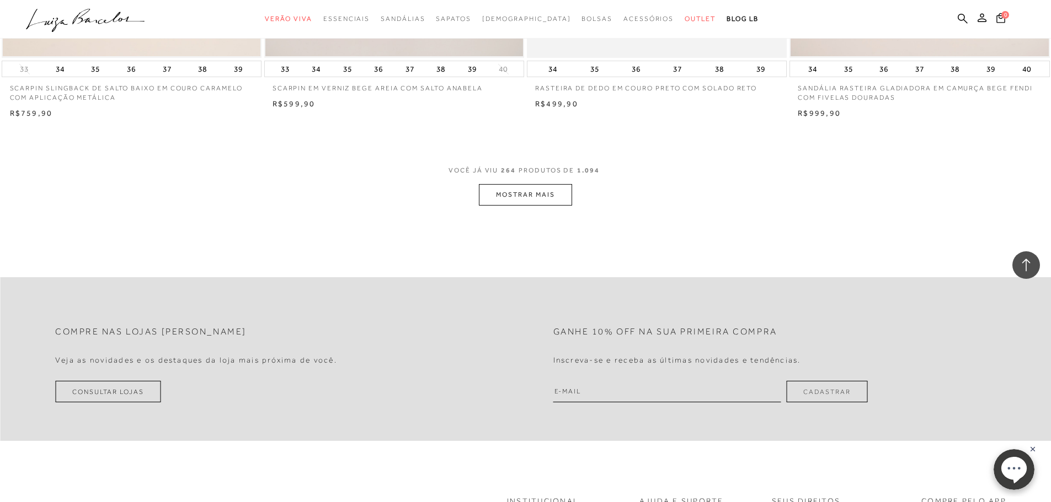
scroll to position [30386, 0]
click at [537, 199] on button "MOSTRAR MAIS" at bounding box center [525, 194] width 93 height 22
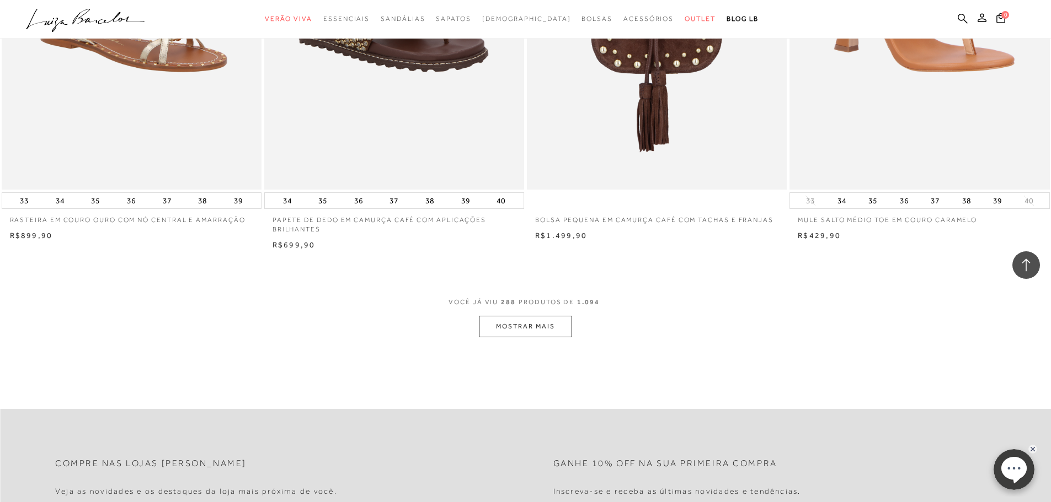
scroll to position [33088, 0]
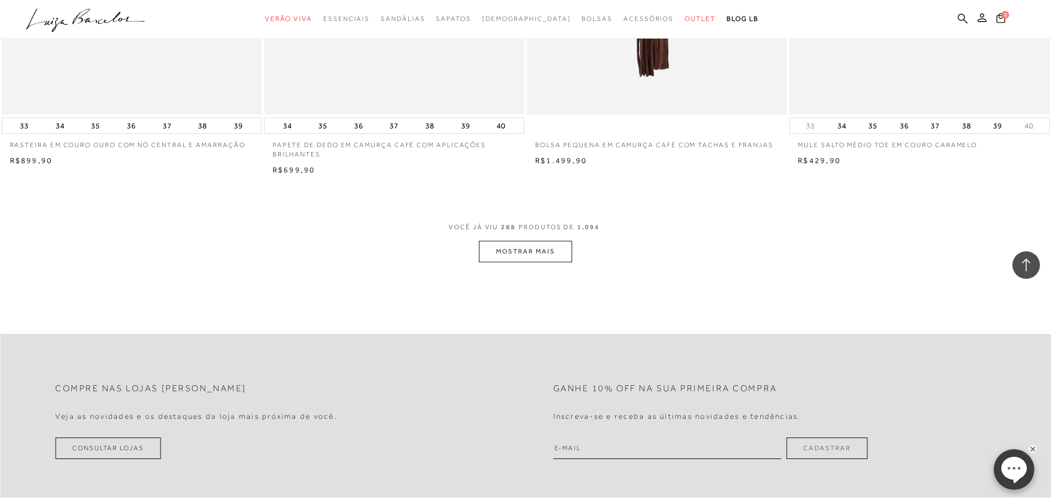
click at [495, 256] on button "MOSTRAR MAIS" at bounding box center [525, 252] width 93 height 22
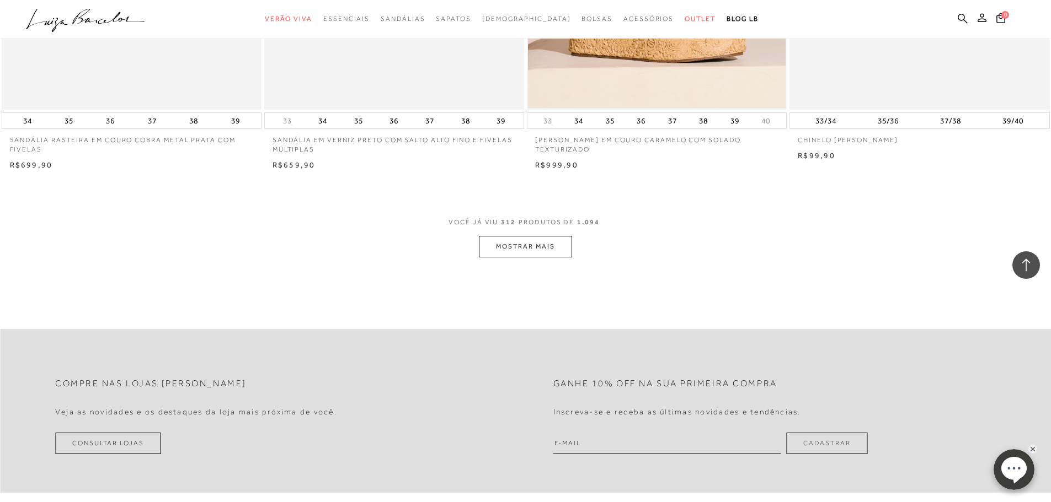
scroll to position [36011, 0]
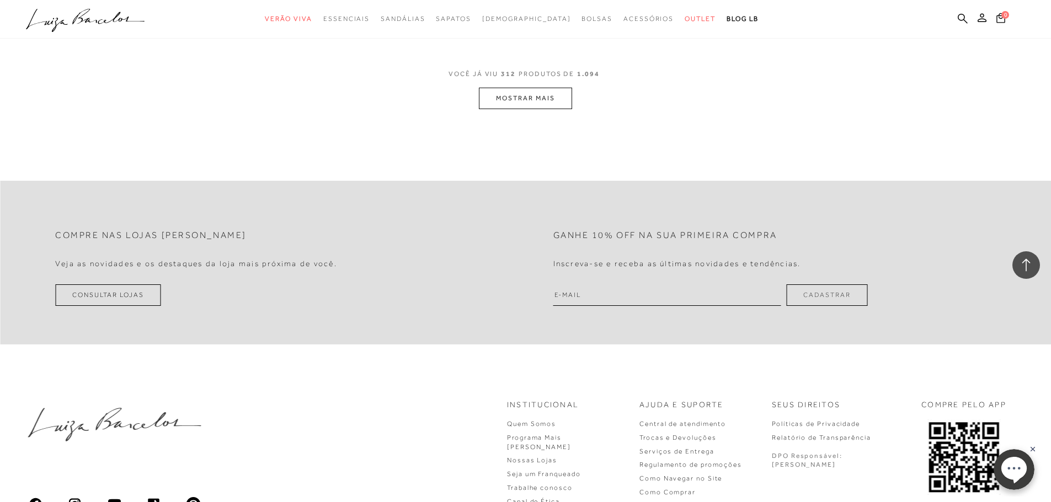
click at [544, 108] on button "MOSTRAR MAIS" at bounding box center [525, 99] width 93 height 22
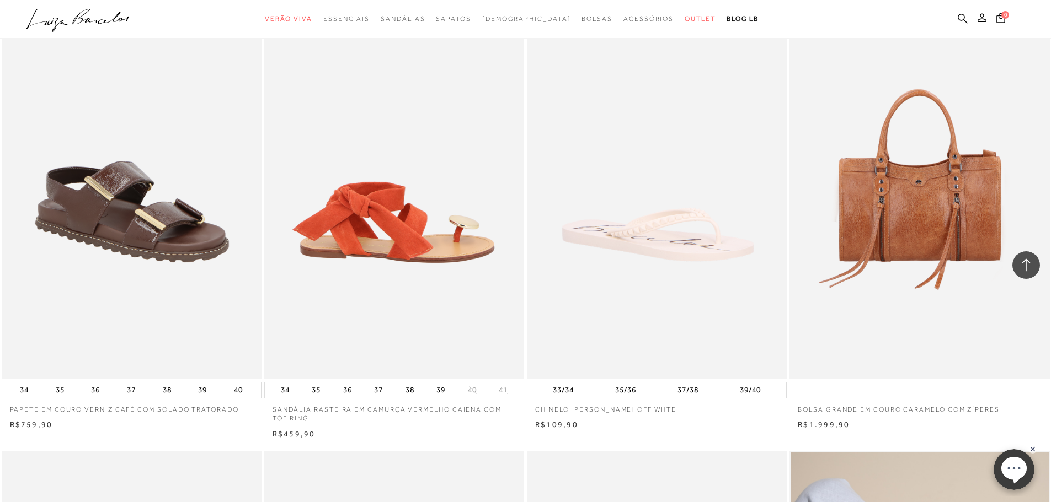
scroll to position [37610, 0]
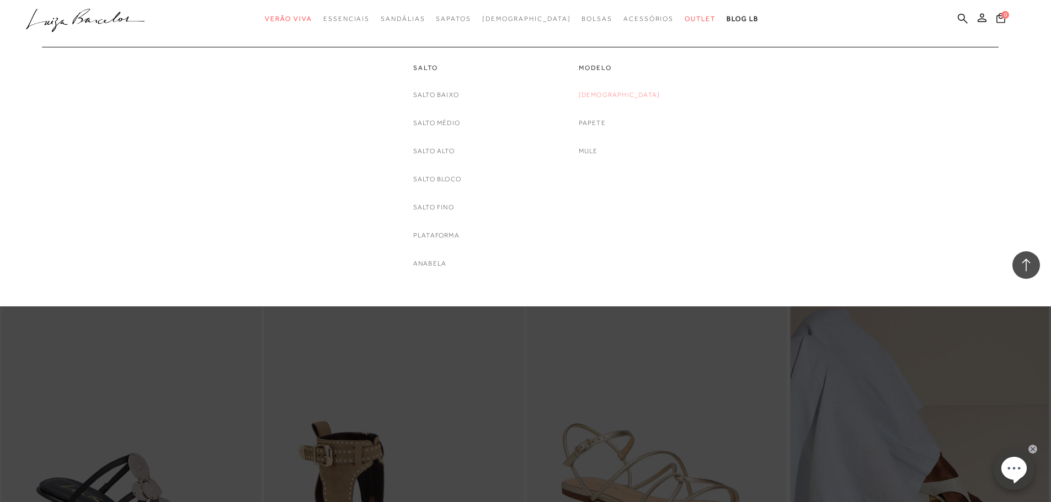
click at [620, 97] on link "[DEMOGRAPHIC_DATA]" at bounding box center [620, 95] width 82 height 12
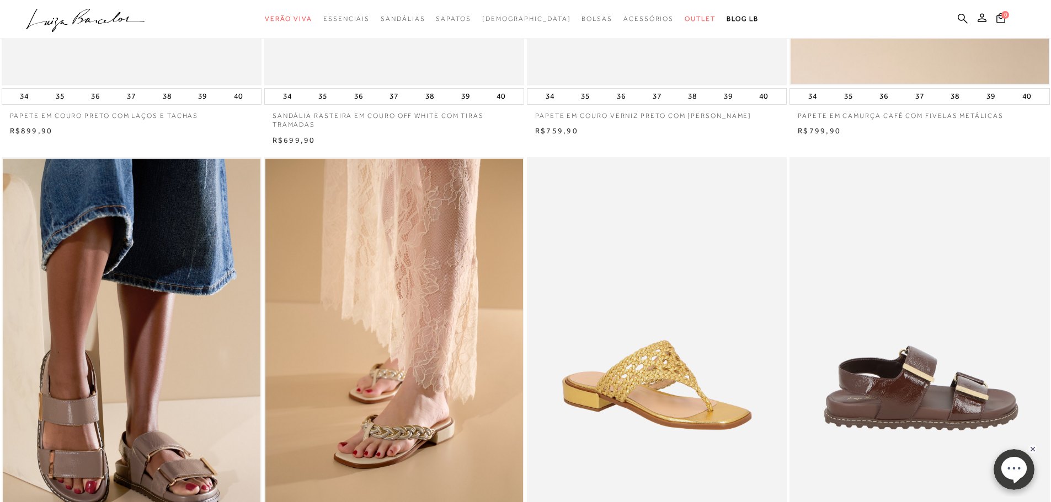
scroll to position [548, 0]
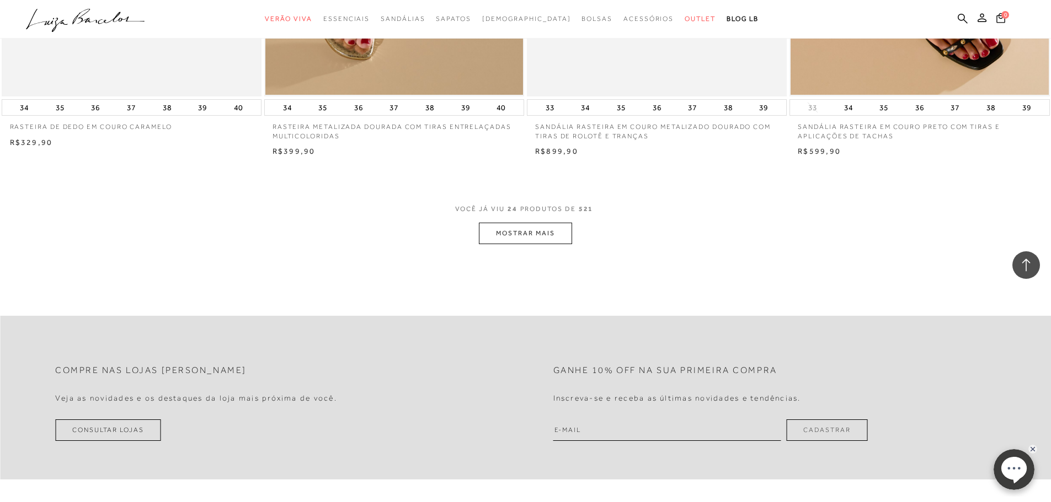
scroll to position [2813, 0]
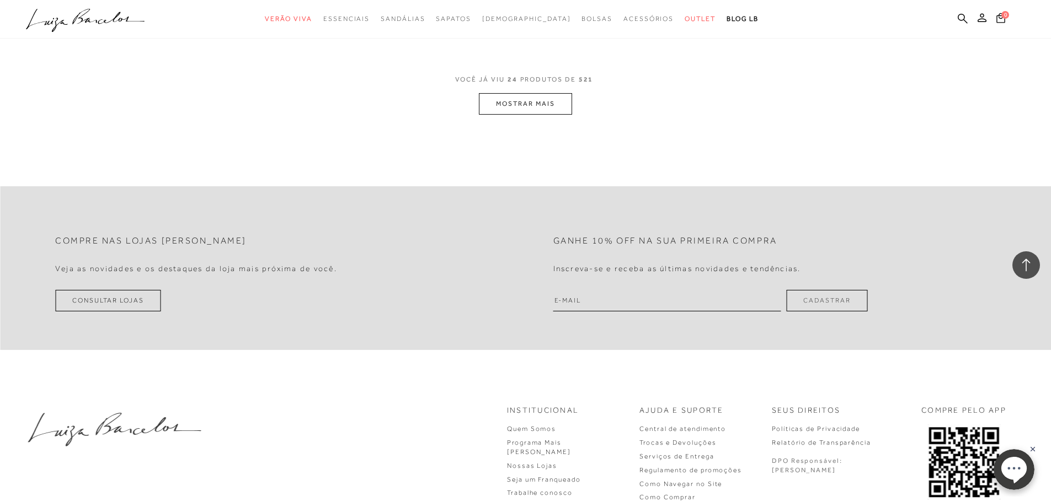
click at [509, 107] on button "MOSTRAR MAIS" at bounding box center [525, 104] width 93 height 22
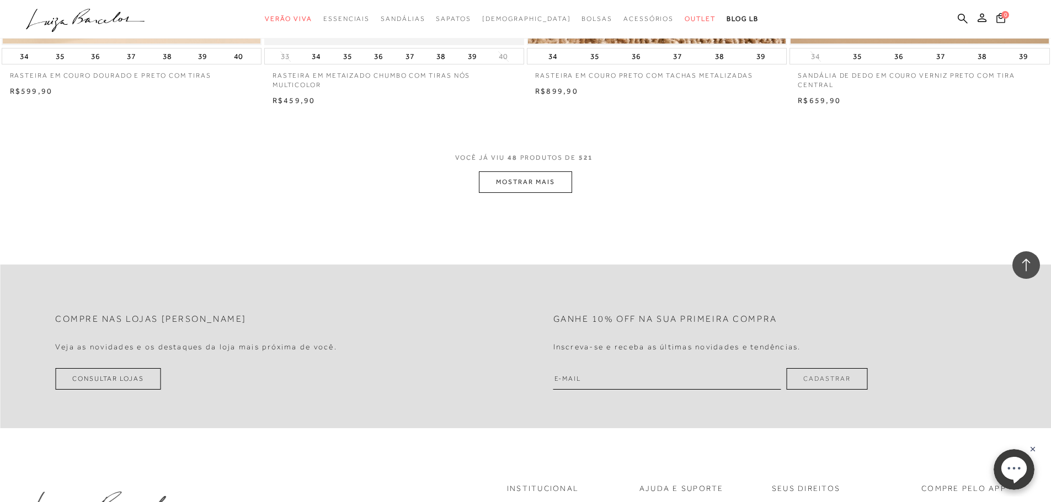
scroll to position [5610, 0]
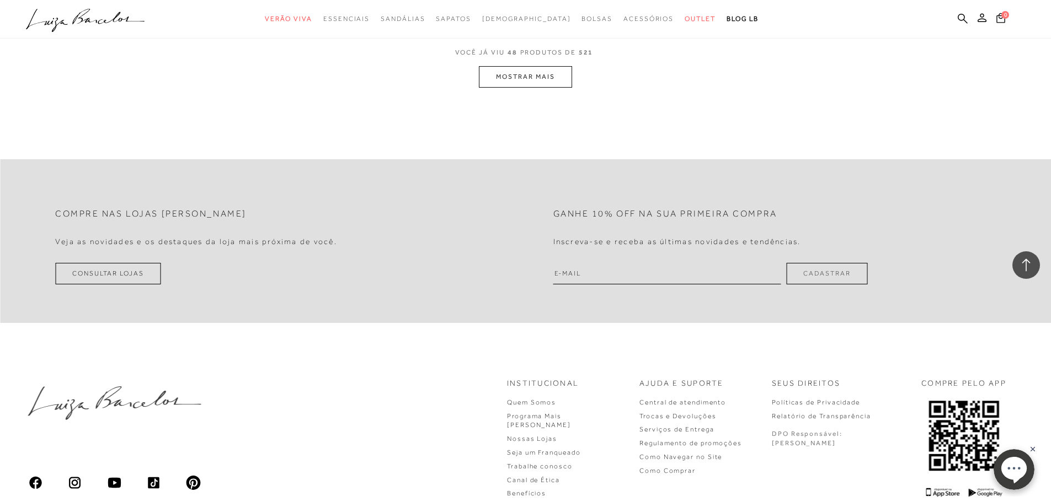
click at [504, 87] on button "MOSTRAR MAIS" at bounding box center [525, 77] width 93 height 22
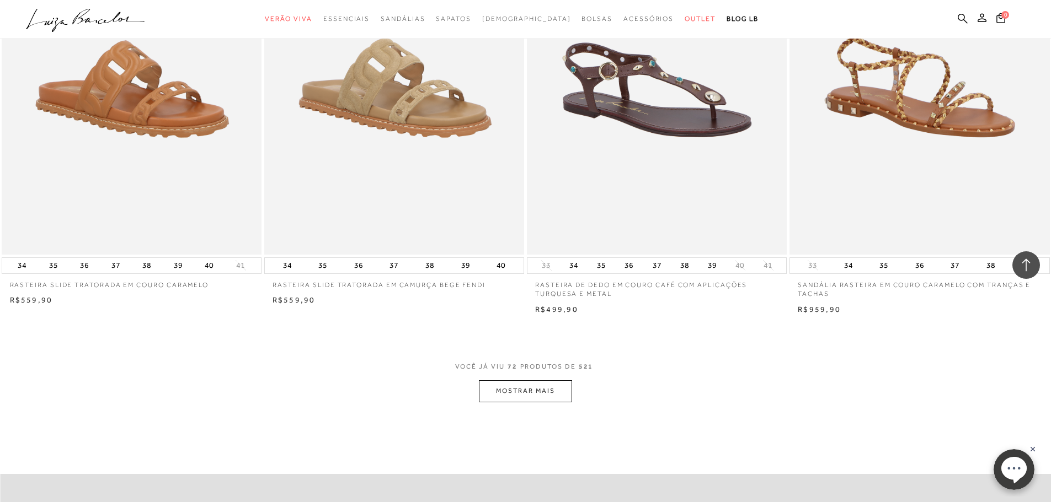
scroll to position [8091, 0]
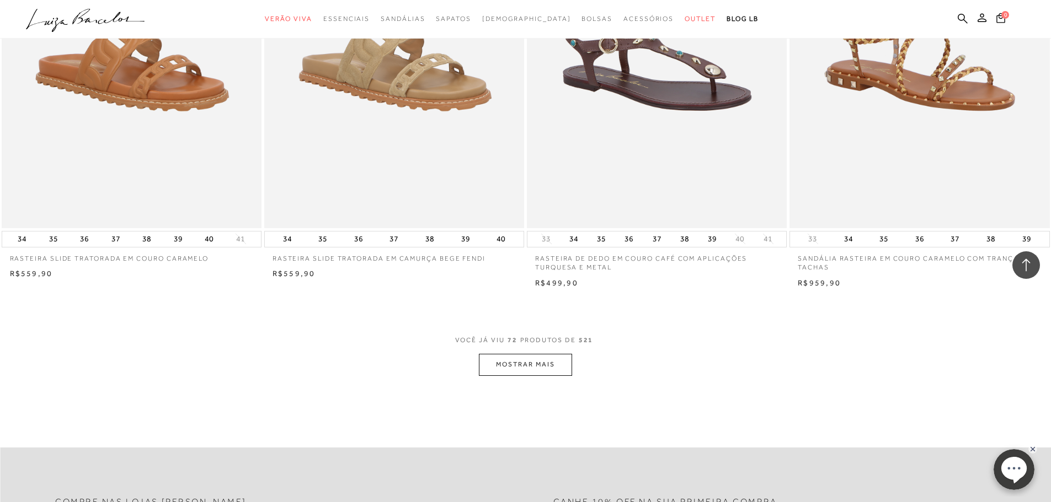
click at [510, 358] on button "MOSTRAR MAIS" at bounding box center [525, 365] width 93 height 22
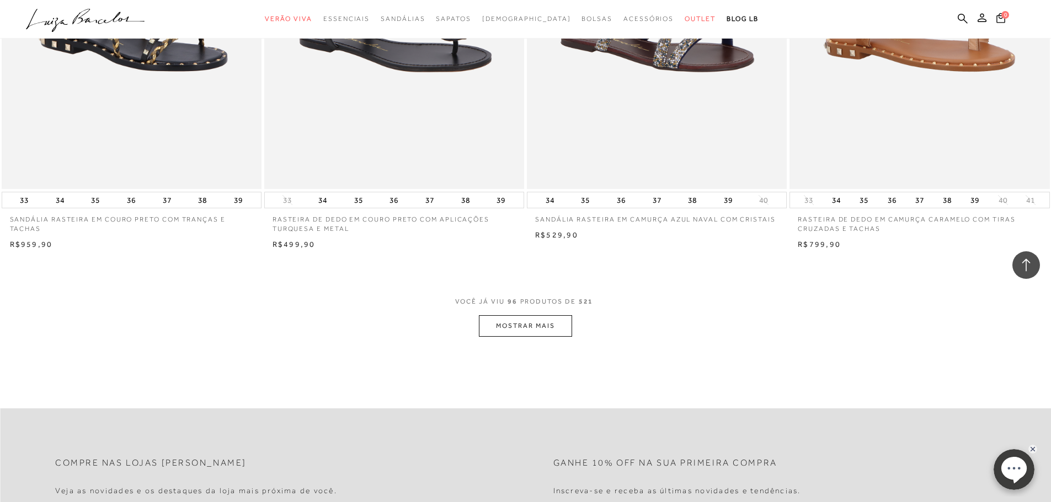
scroll to position [10904, 0]
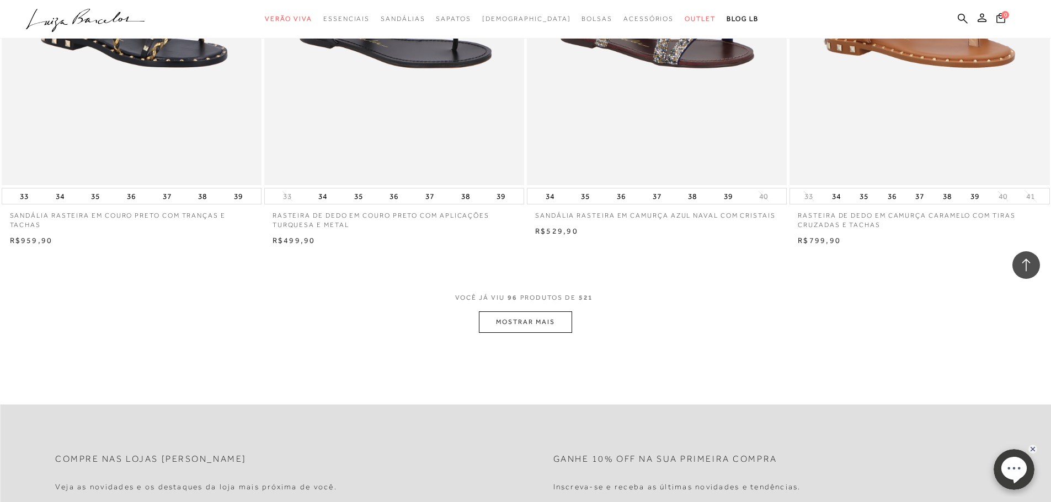
click at [531, 321] on button "MOSTRAR MAIS" at bounding box center [525, 323] width 93 height 22
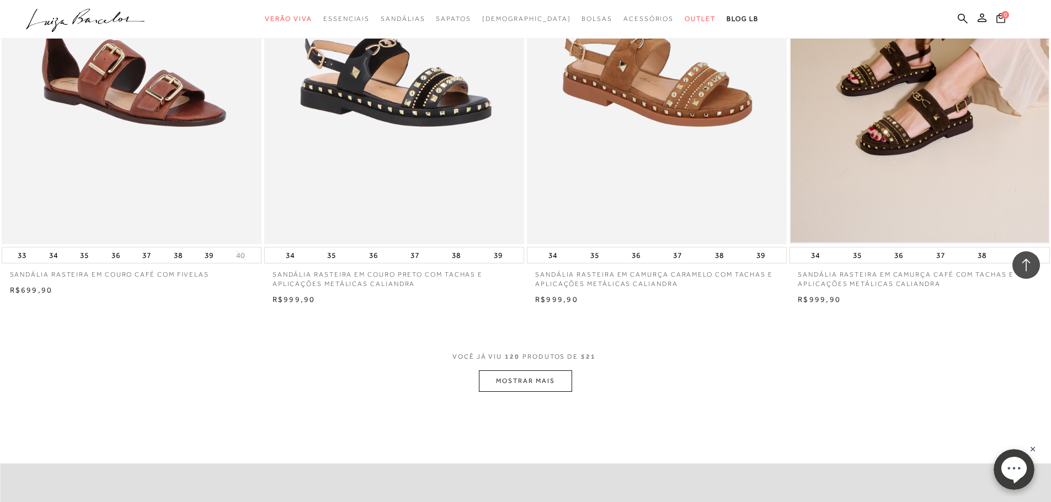
scroll to position [13772, 0]
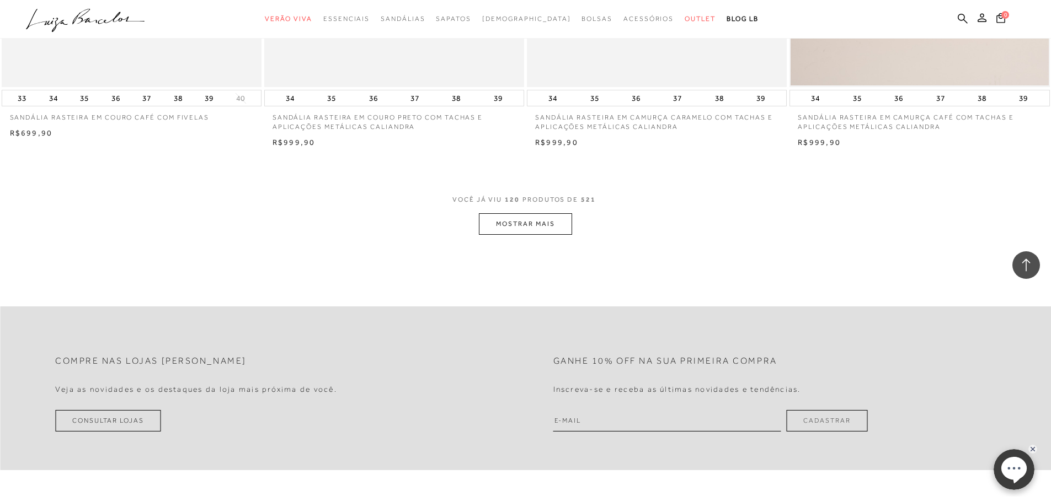
click at [531, 231] on button "MOSTRAR MAIS" at bounding box center [525, 224] width 93 height 22
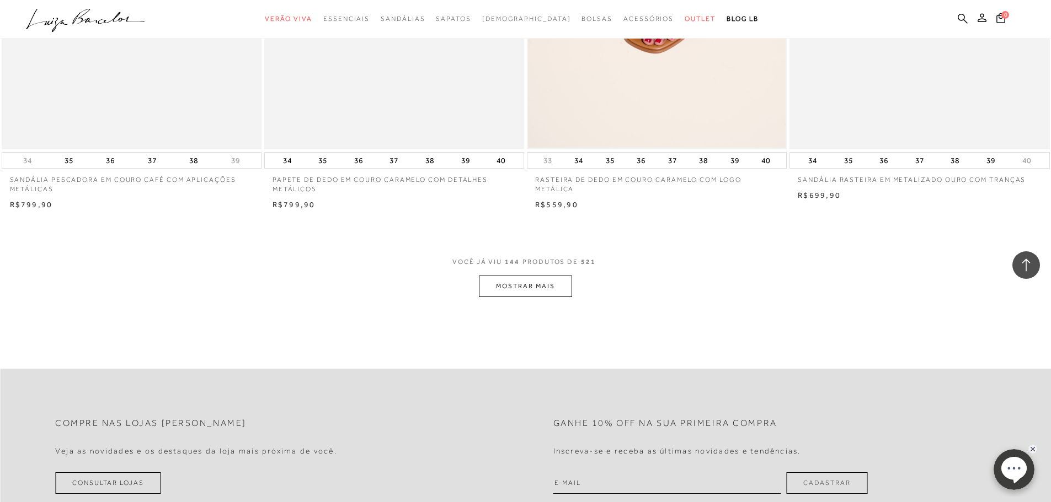
scroll to position [16474, 0]
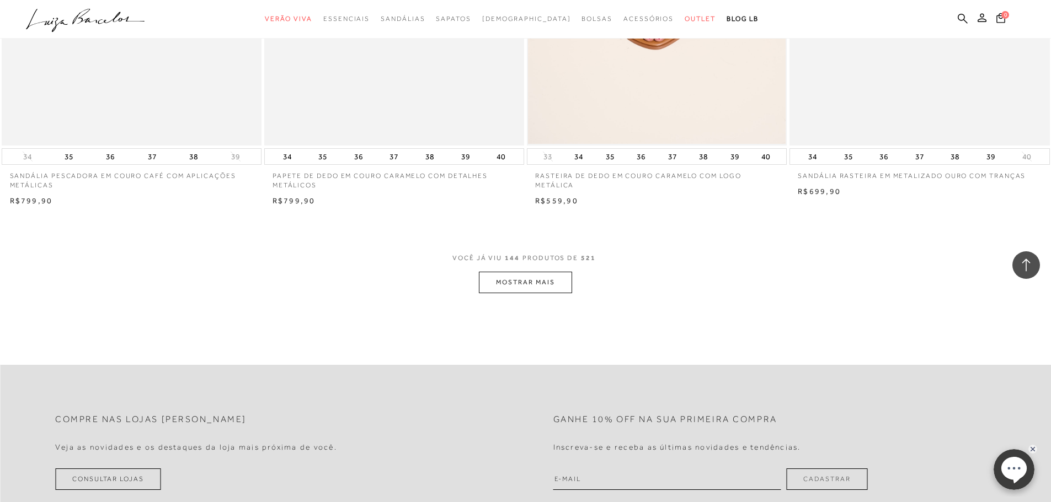
click at [549, 284] on button "MOSTRAR MAIS" at bounding box center [525, 283] width 93 height 22
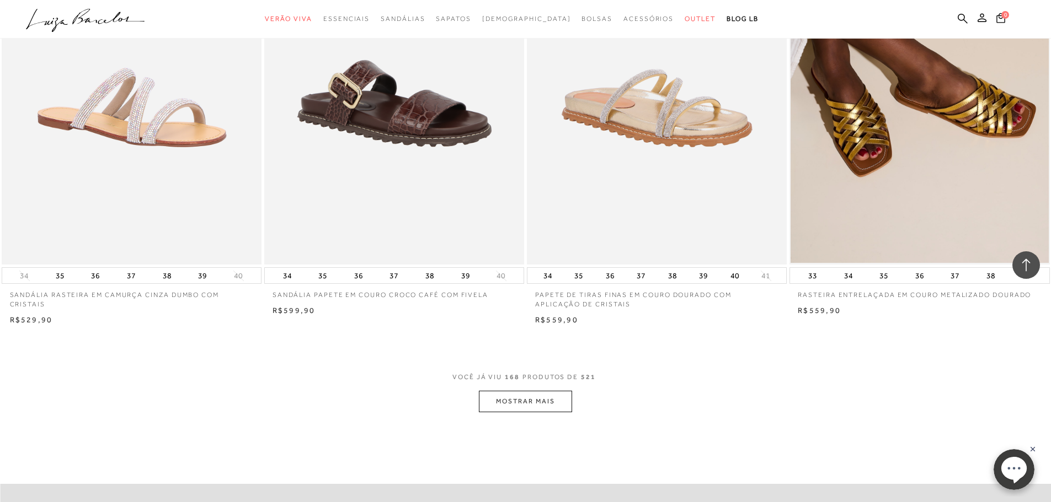
scroll to position [19232, 0]
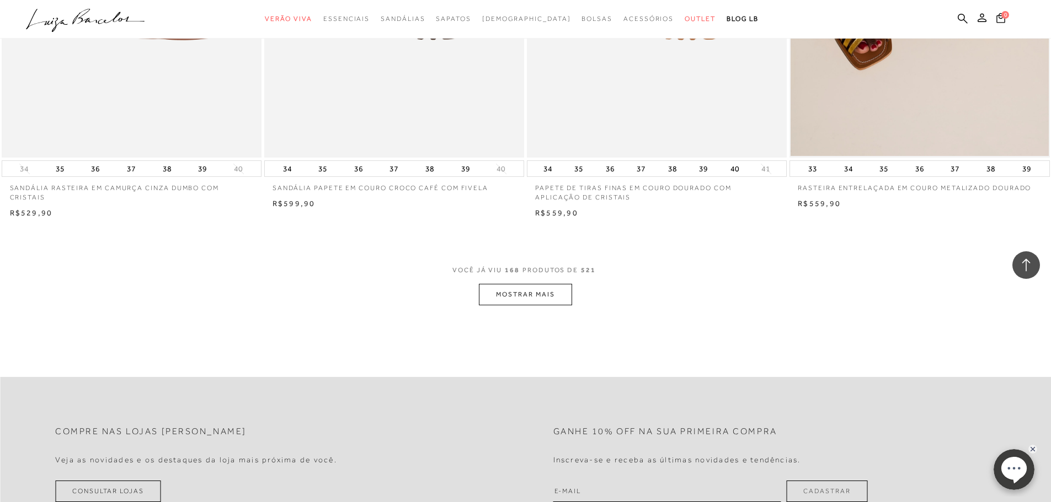
click at [559, 296] on button "MOSTRAR MAIS" at bounding box center [525, 295] width 93 height 22
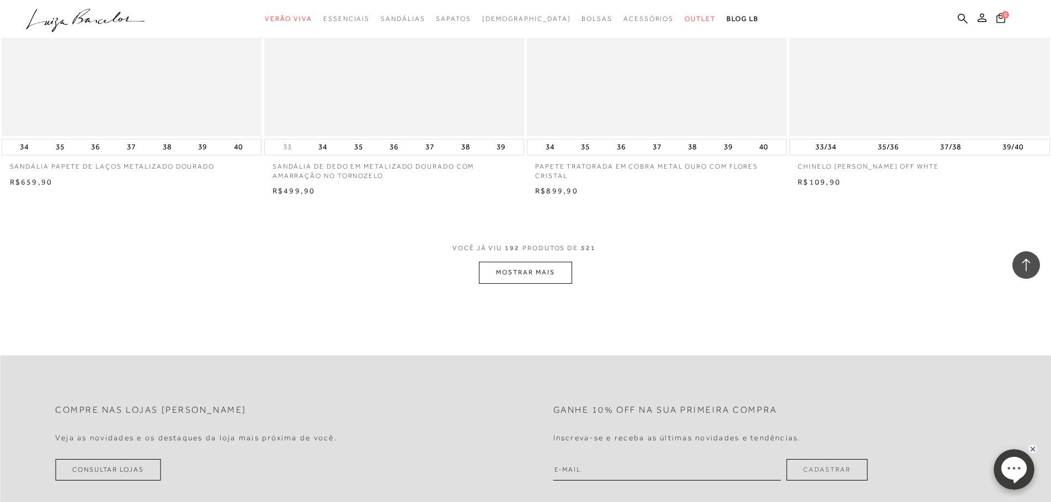
scroll to position [22210, 0]
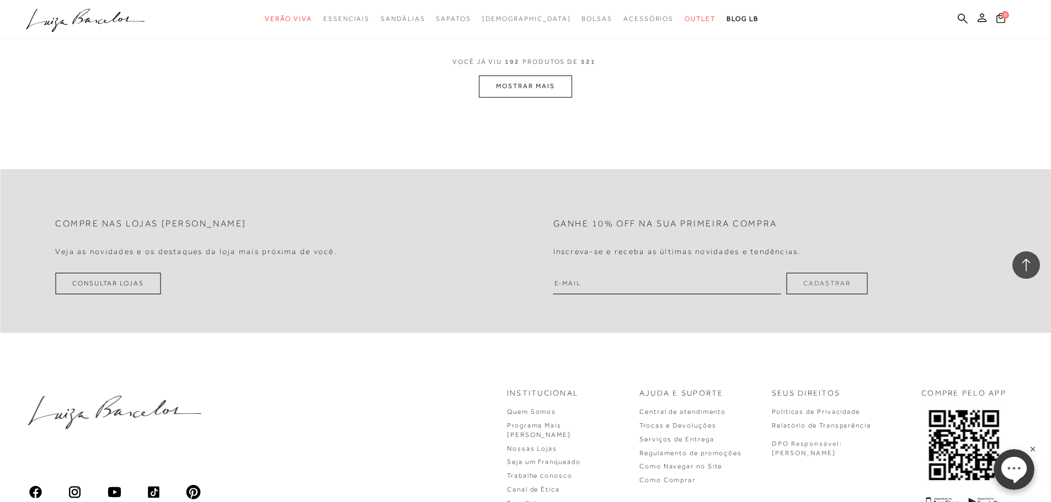
click at [548, 81] on button "MOSTRAR MAIS" at bounding box center [525, 87] width 93 height 22
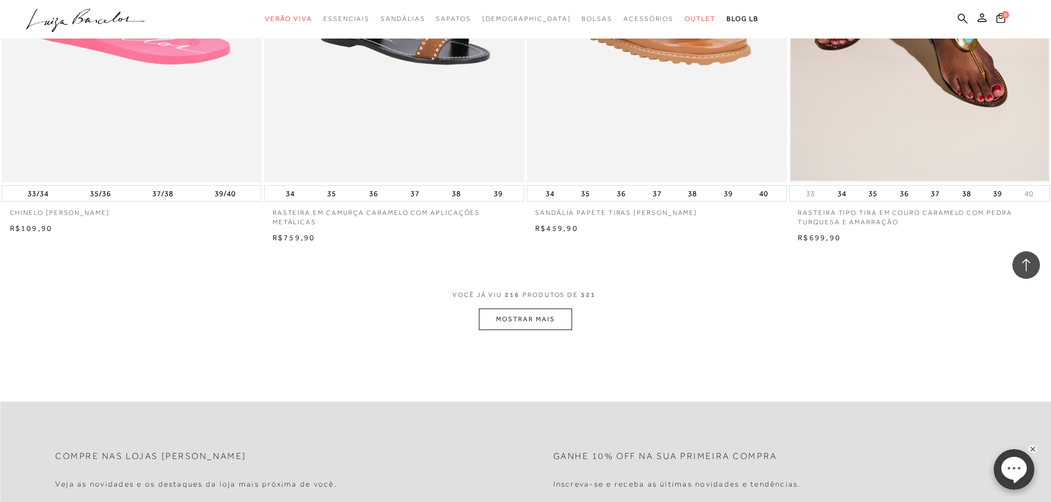
scroll to position [25023, 0]
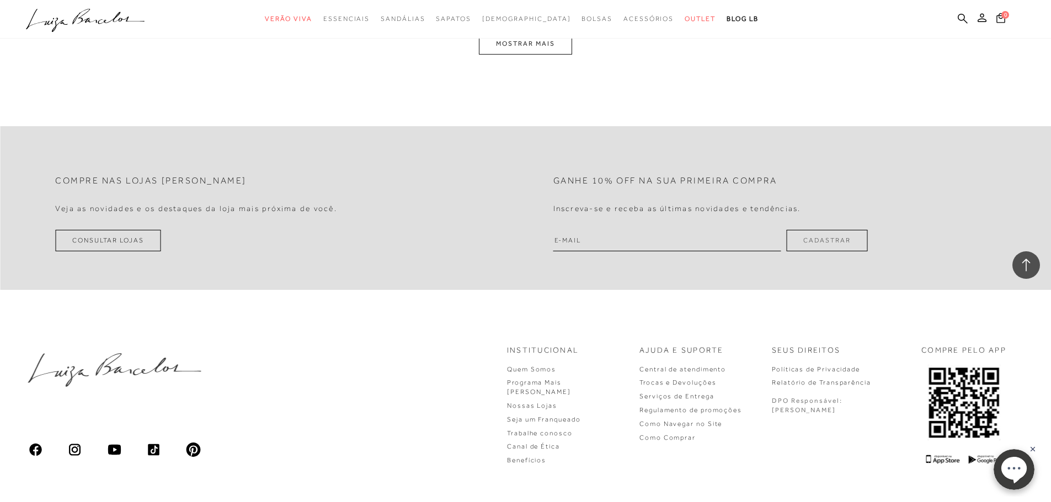
click at [556, 46] on button "MOSTRAR MAIS" at bounding box center [525, 44] width 93 height 22
